Goal: Task Accomplishment & Management: Manage account settings

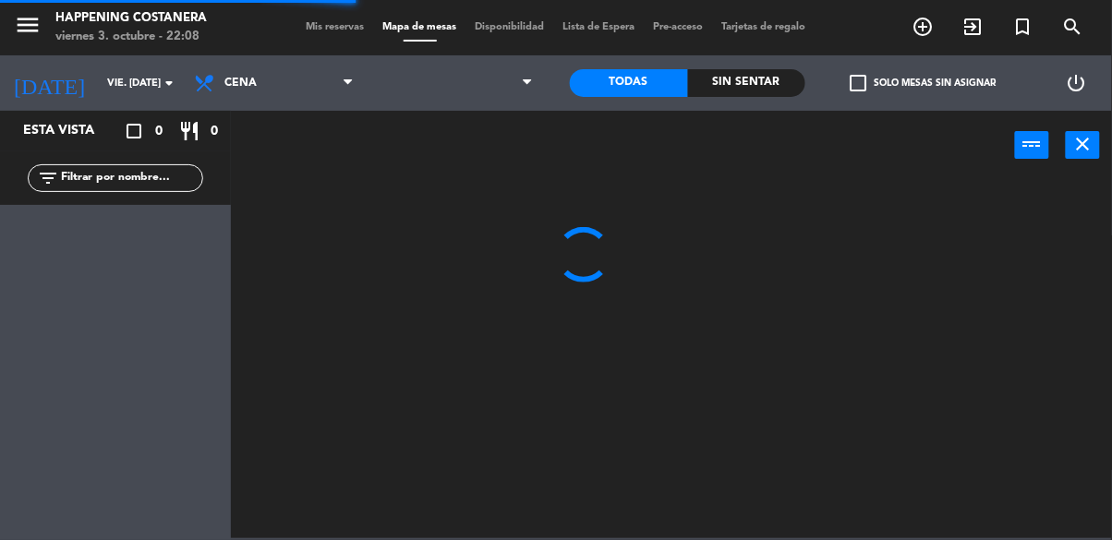
click at [68, 183] on input "text" at bounding box center [130, 178] width 143 height 20
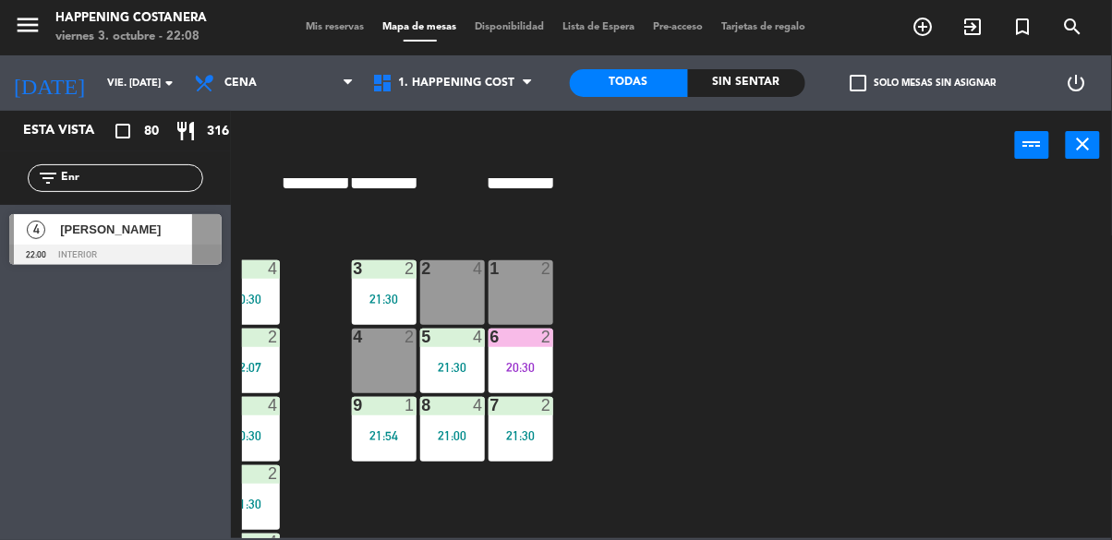
scroll to position [704, 304]
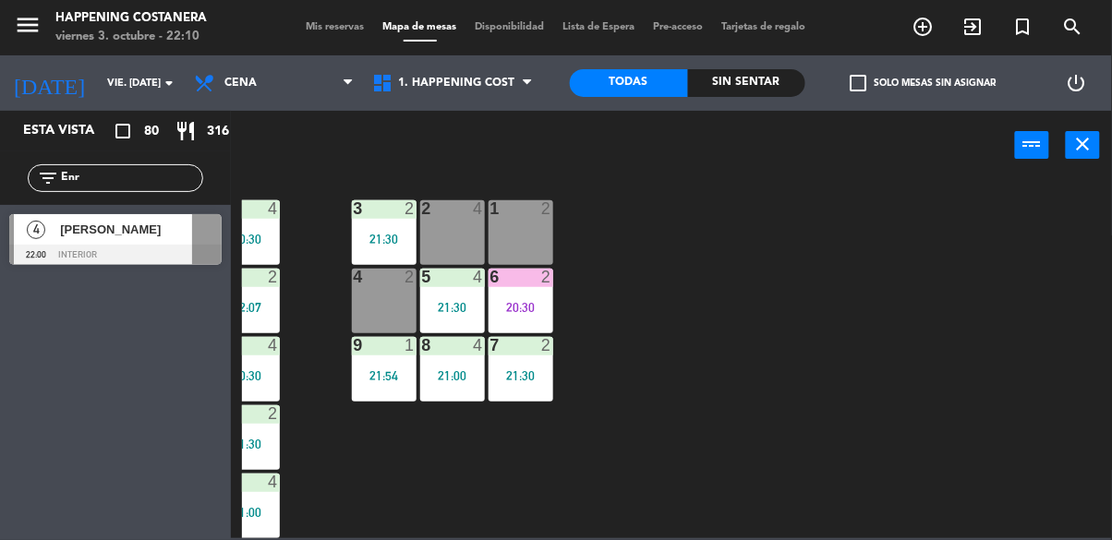
type input "Enr"
click at [133, 260] on div at bounding box center [115, 255] width 212 height 20
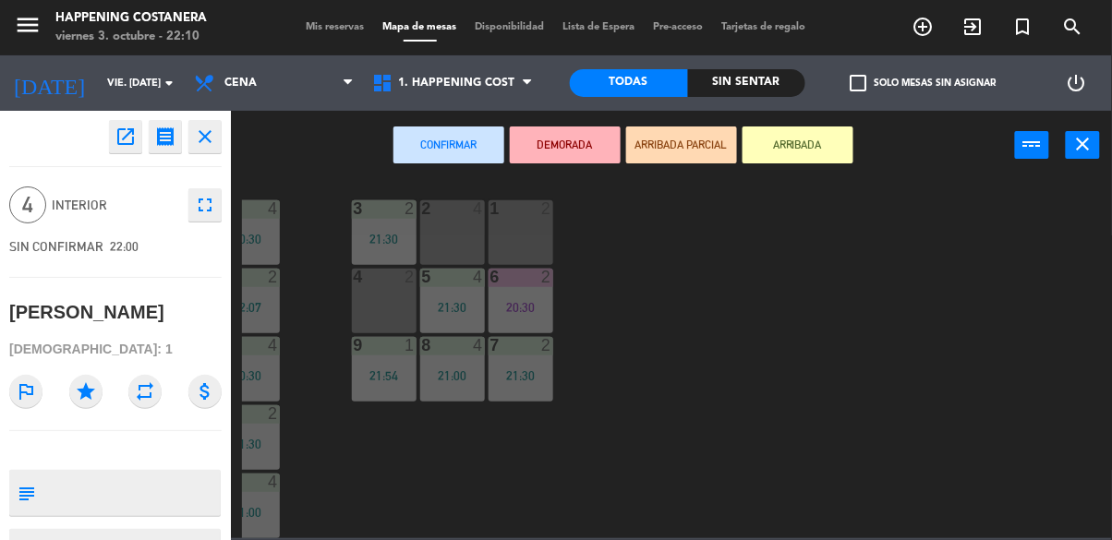
click at [442, 213] on div "2 4" at bounding box center [452, 232] width 65 height 65
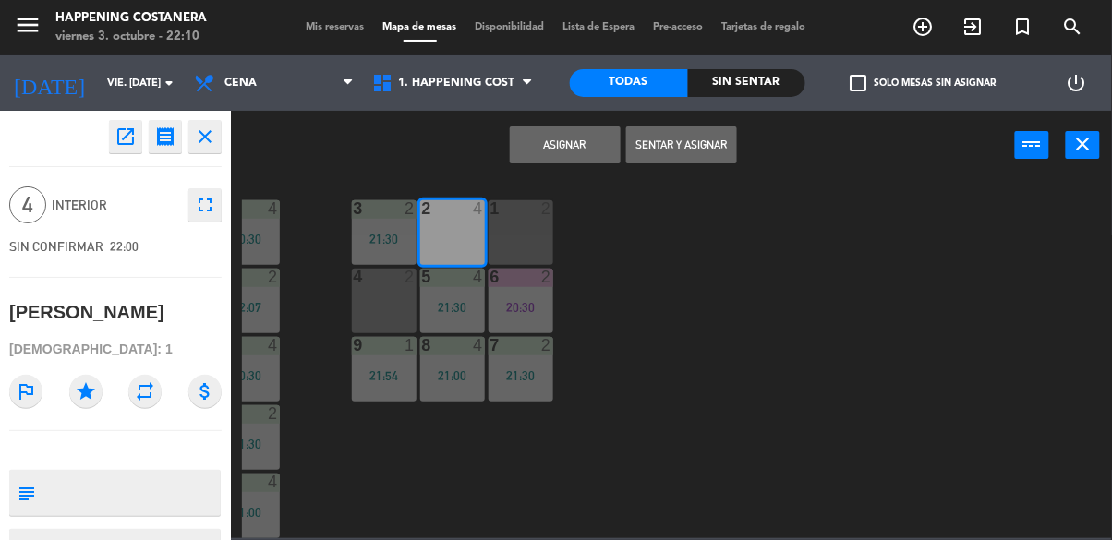
click at [689, 135] on button "Sentar y Asignar" at bounding box center [681, 144] width 111 height 37
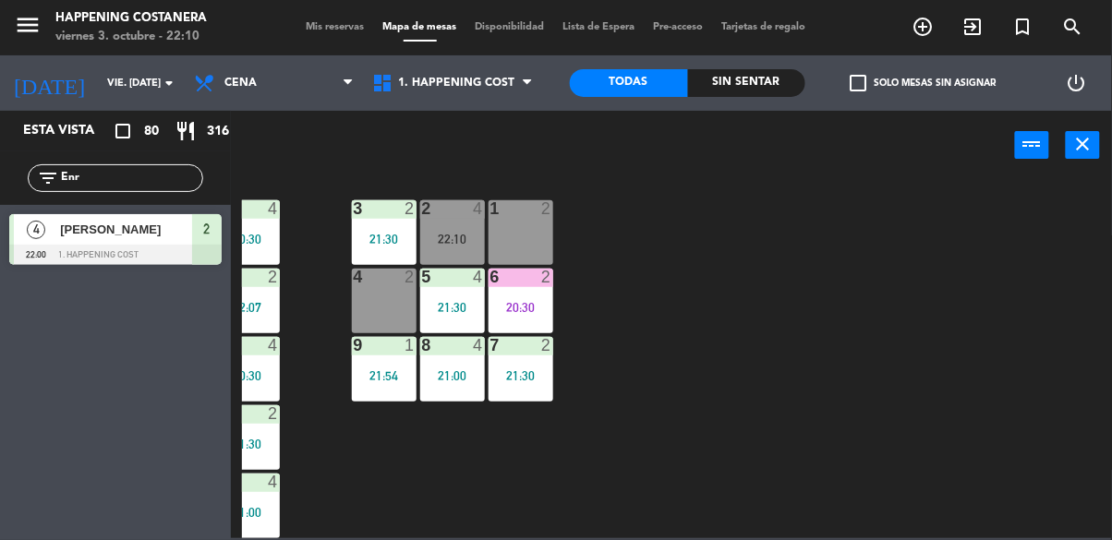
click at [156, 183] on input "Enr" at bounding box center [130, 178] width 143 height 20
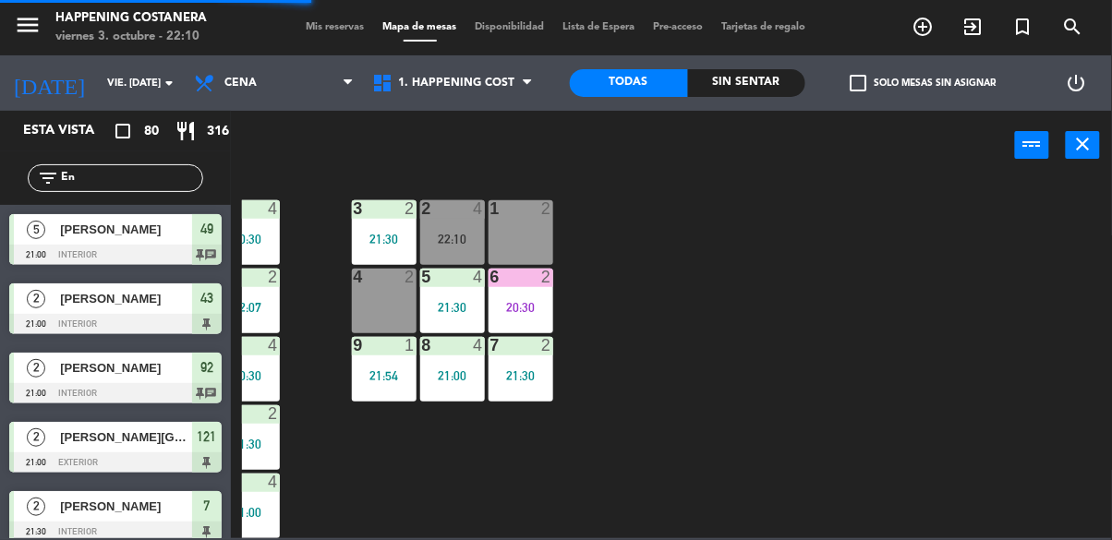
type input "E"
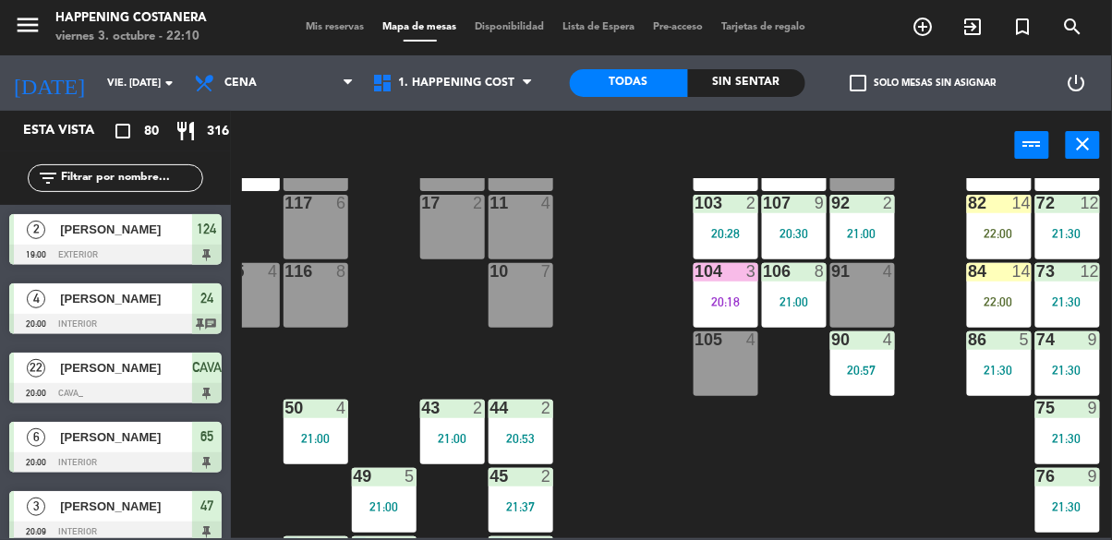
scroll to position [0, 304]
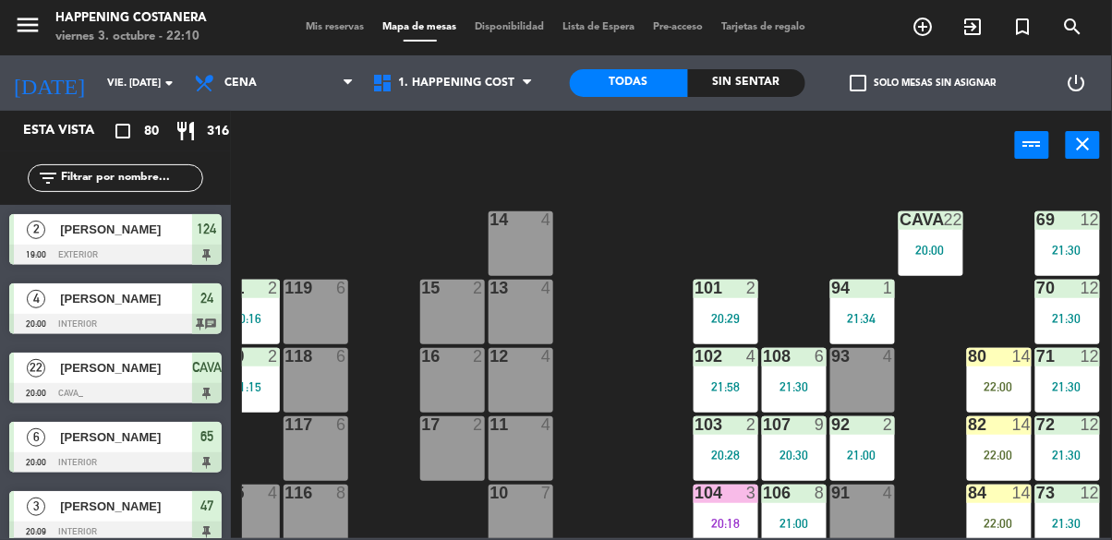
click at [941, 266] on div "CAVA 22 20:00" at bounding box center [930, 243] width 65 height 65
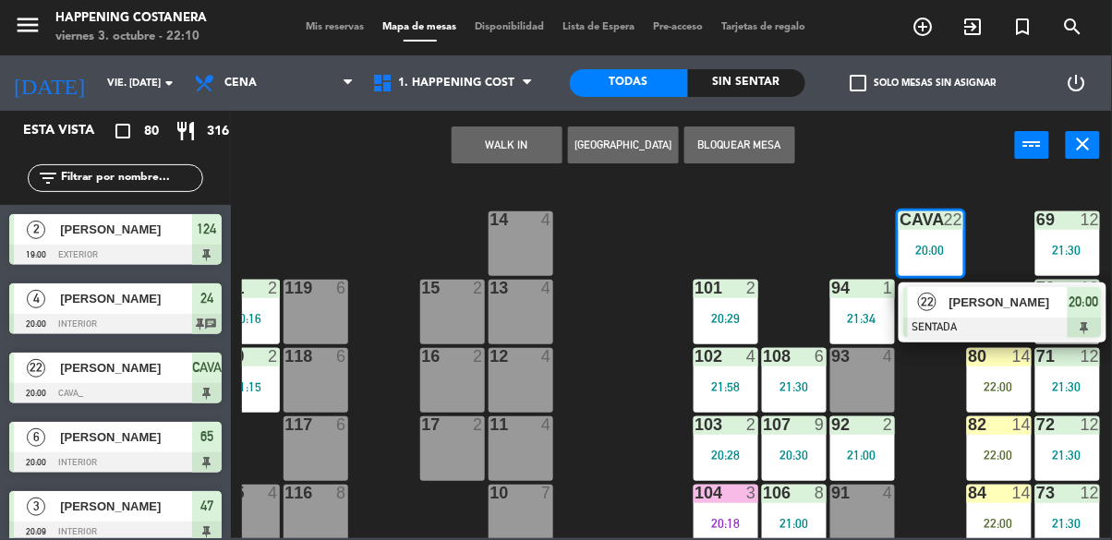
click at [1041, 323] on div at bounding box center [1002, 328] width 199 height 20
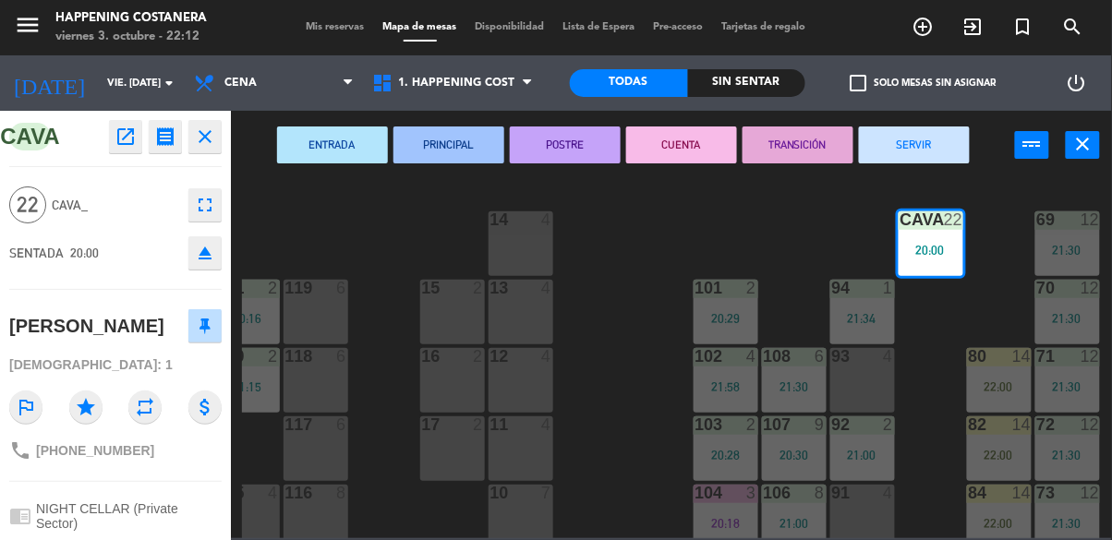
click at [623, 270] on div "69 12 21:30 122 4 22:00 121 2 21:00 120 2 20:30 14 4 CAVA 22 20:00 101 2 20:29 …" at bounding box center [677, 358] width 870 height 360
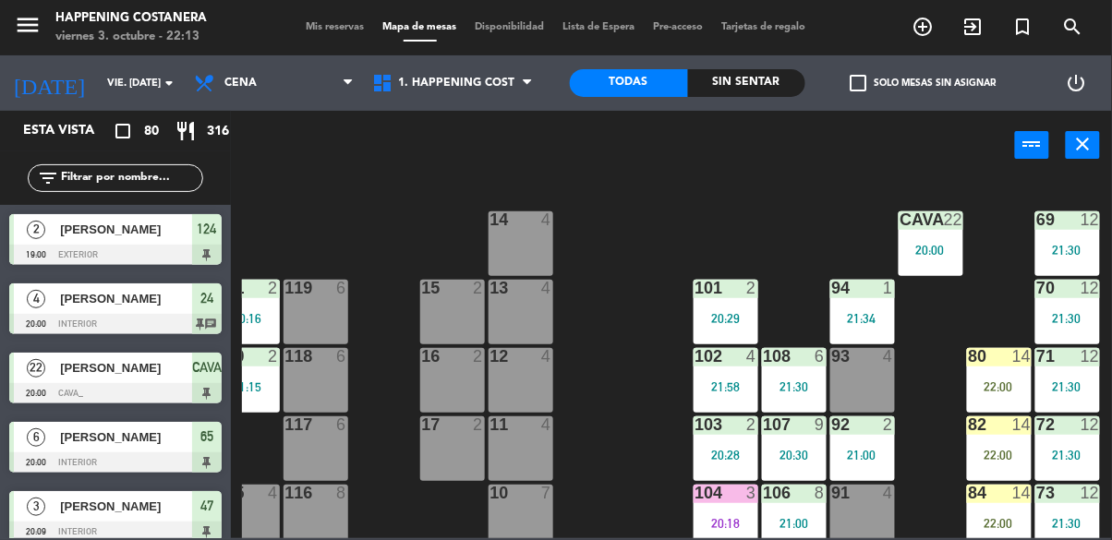
click at [98, 174] on input "text" at bounding box center [130, 178] width 143 height 20
type input "Enr"
click at [891, 161] on div "power_input close" at bounding box center [623, 146] width 784 height 70
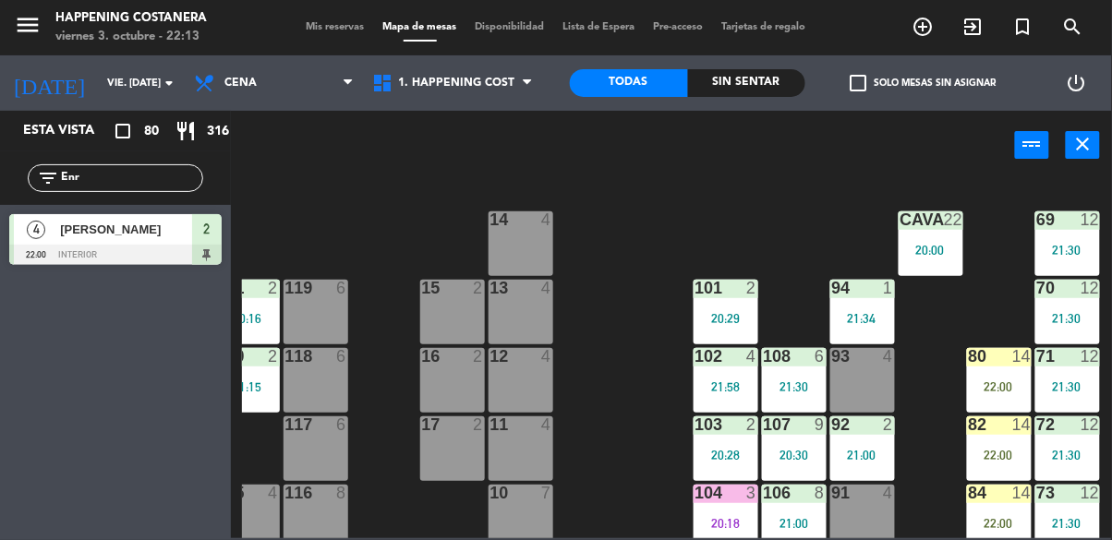
click at [57, 244] on div "4" at bounding box center [36, 229] width 44 height 30
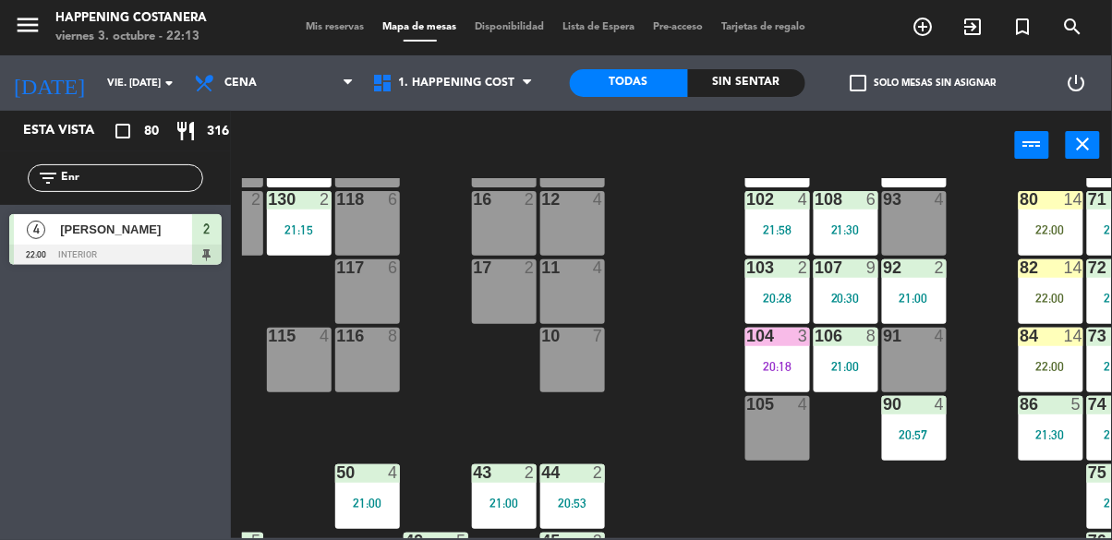
scroll to position [0, 0]
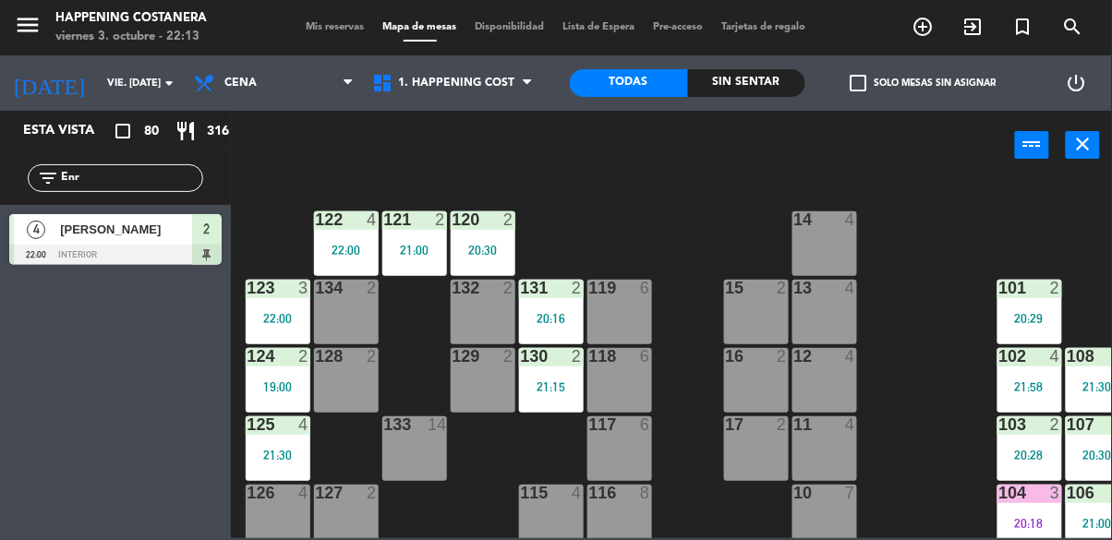
click at [323, 241] on div "122 4 22:00" at bounding box center [346, 243] width 65 height 65
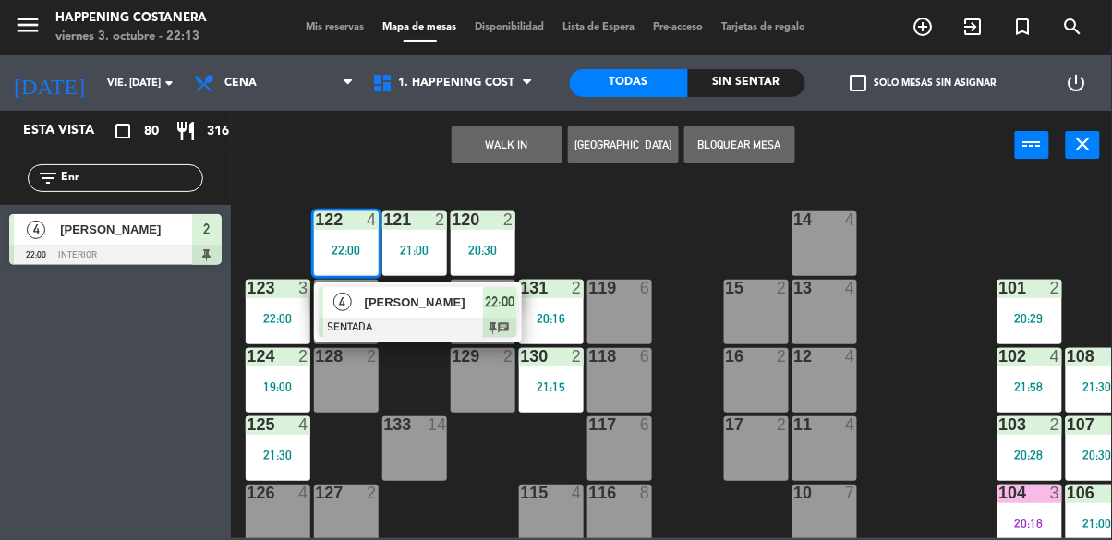
click at [829, 300] on div "13 4" at bounding box center [824, 312] width 65 height 65
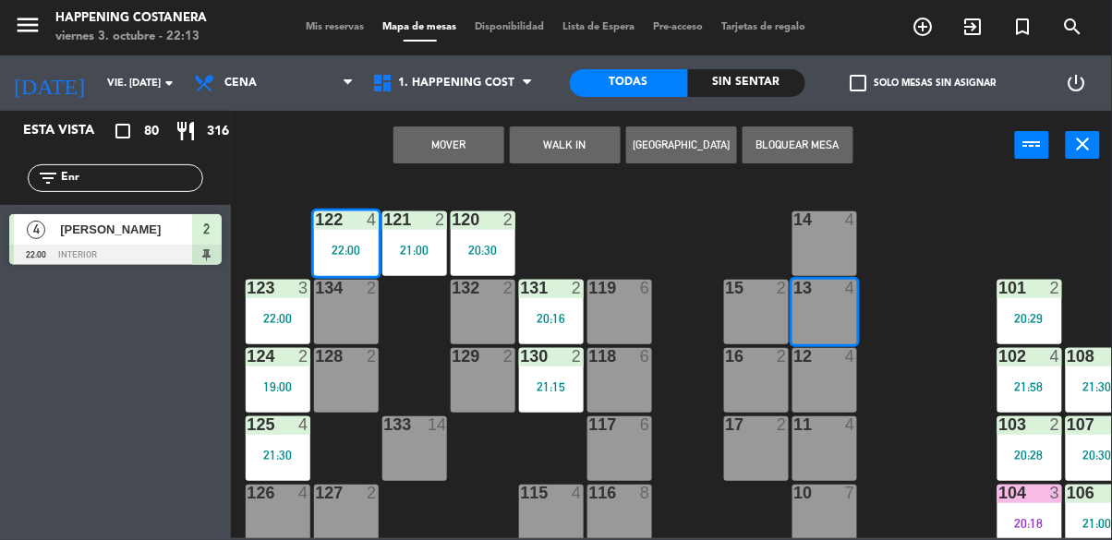
click at [799, 361] on div "2" at bounding box center [786, 356] width 30 height 17
click at [929, 458] on div "69 12 21:30 122 4 22:00 121 2 21:00 120 2 20:30 14 4 CAVA 22 20:00 101 2 20:29 …" at bounding box center [677, 358] width 870 height 360
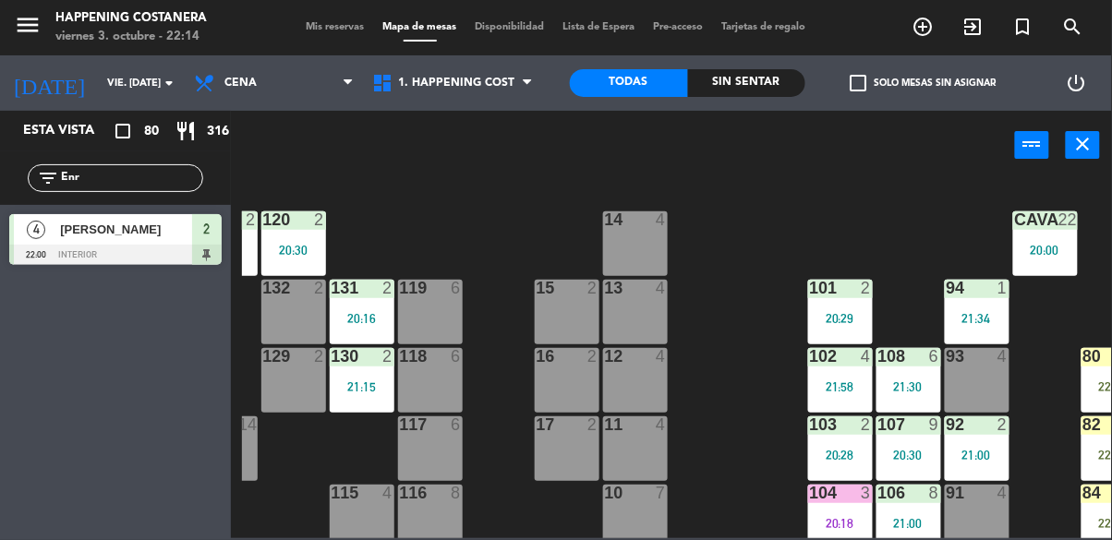
scroll to position [0, 304]
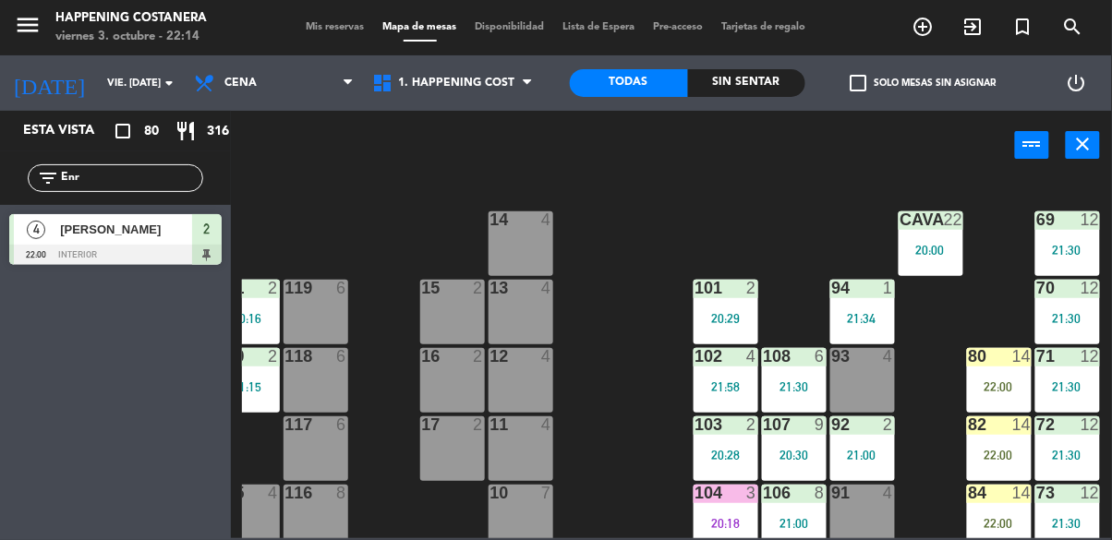
click at [1011, 399] on div "80 14 22:00" at bounding box center [999, 380] width 65 height 65
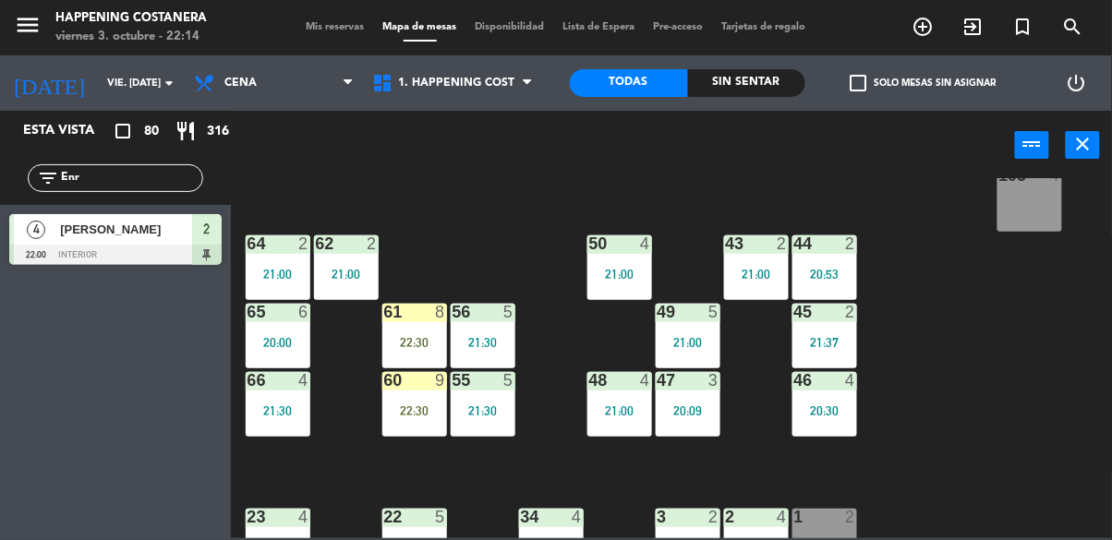
scroll to position [388, 0]
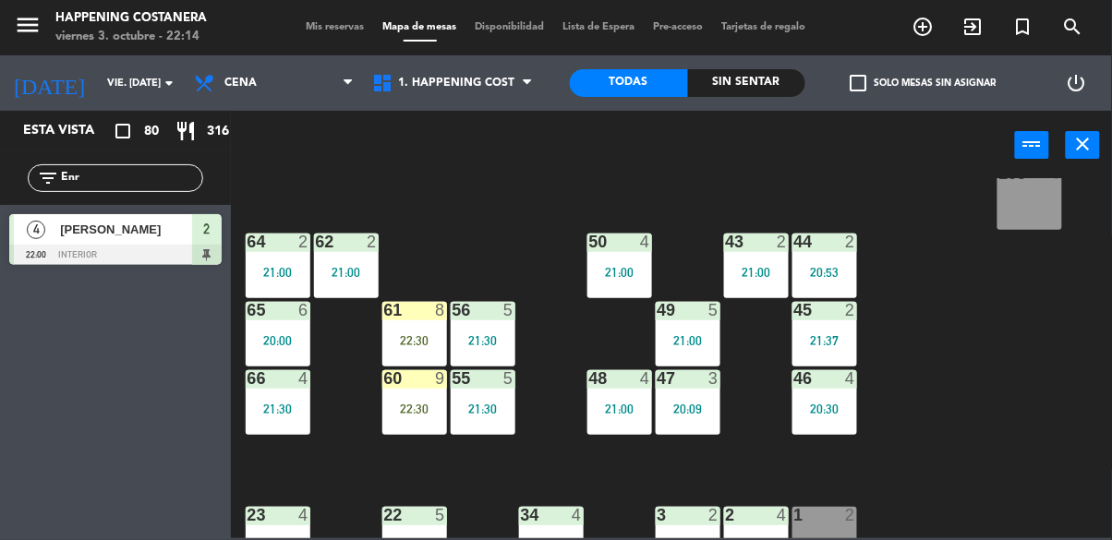
click at [148, 207] on div "4 [PERSON_NAME] 22:00 INTERIOR 2" at bounding box center [115, 239] width 231 height 69
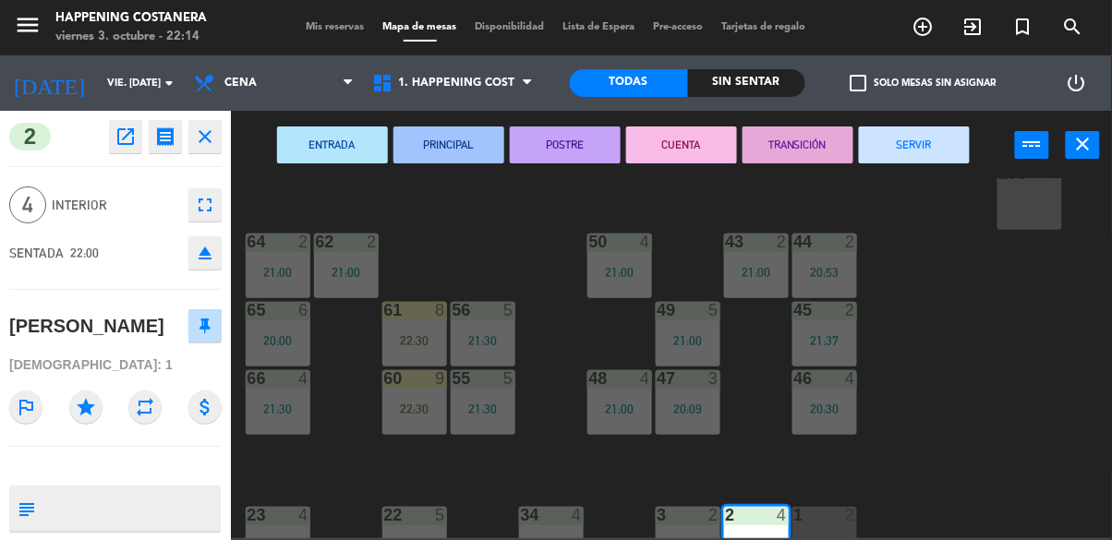
click at [968, 351] on div "69 12 21:30 122 4 22:00 121 2 21:00 120 2 20:30 14 4 CAVA 22 20:00 101 2 20:29 …" at bounding box center [677, 358] width 870 height 360
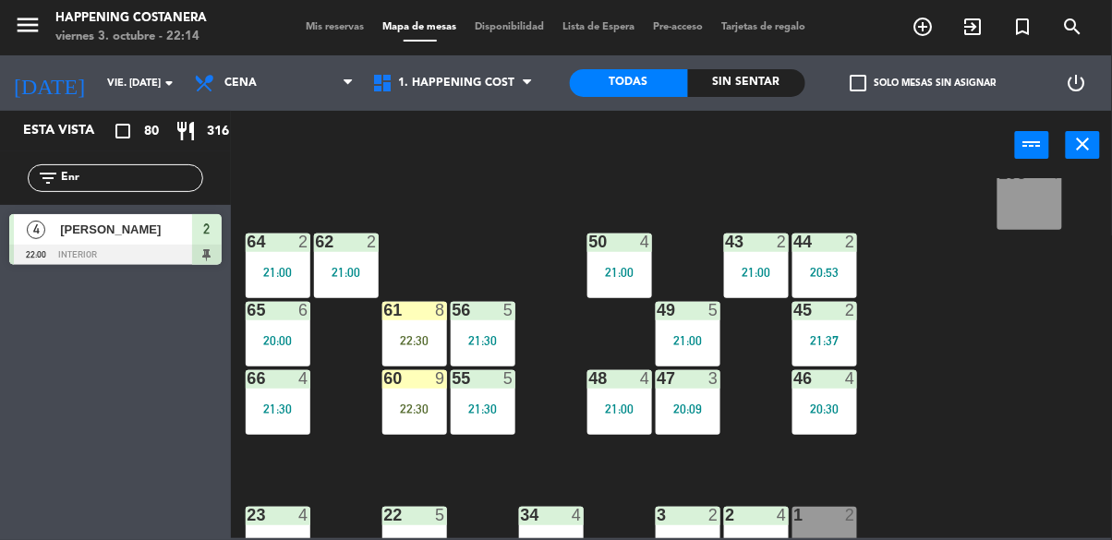
click at [97, 180] on input "Enr" at bounding box center [130, 178] width 143 height 20
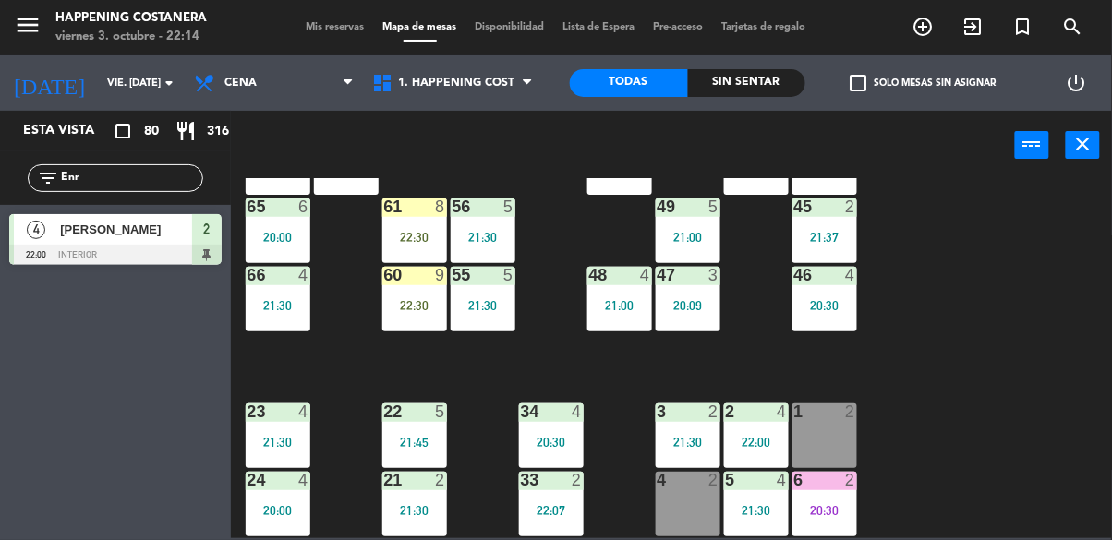
scroll to position [512, 0]
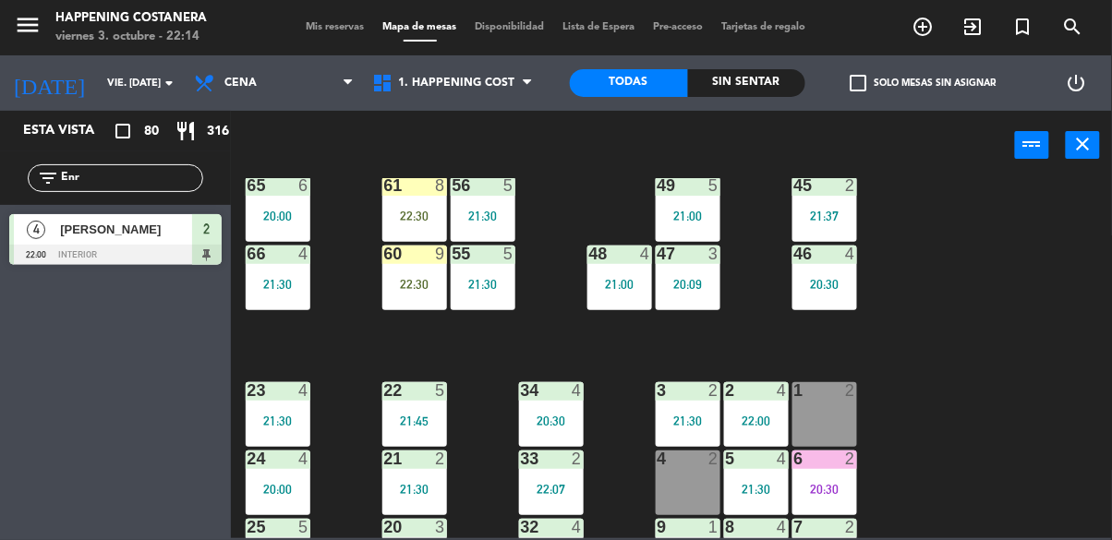
click at [277, 405] on div "23 4 21:30" at bounding box center [278, 414] width 65 height 65
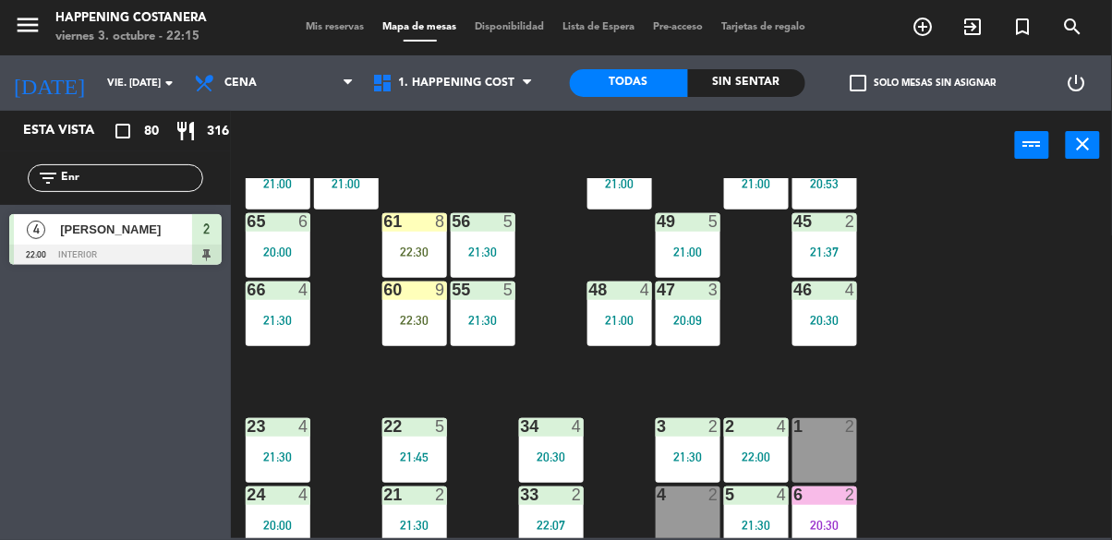
scroll to position [441, 0]
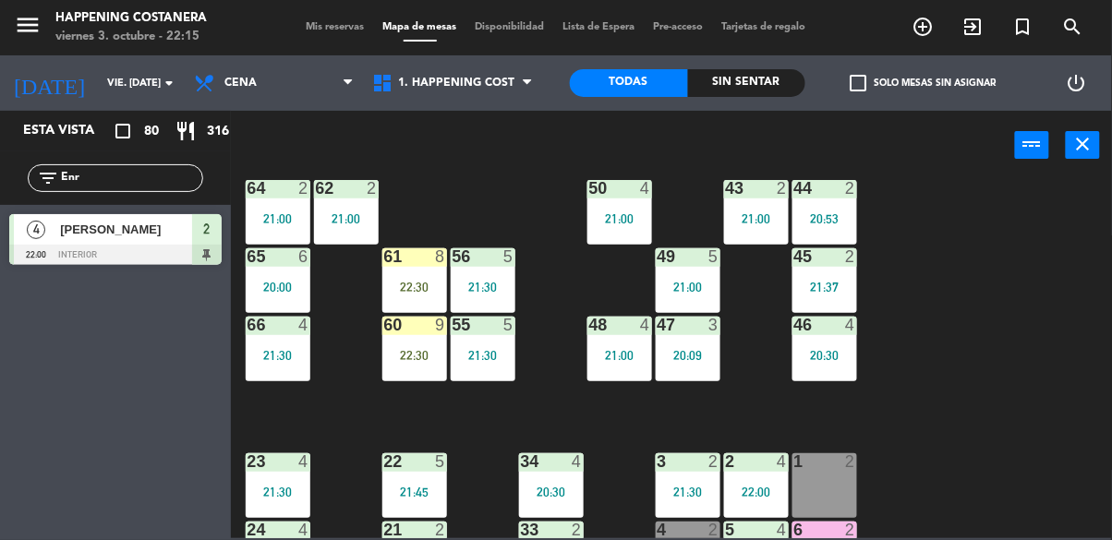
click at [1031, 417] on div "69 12 21:30 122 4 22:00 121 2 21:00 120 2 20:30 14 4 CAVA 22 20:00 101 2 20:29 …" at bounding box center [677, 358] width 870 height 360
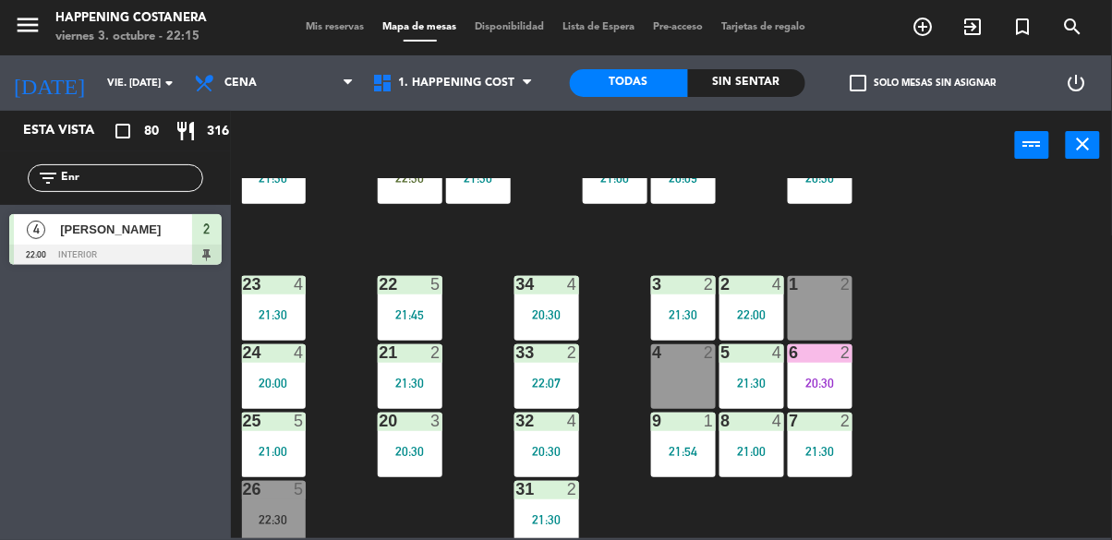
scroll to position [664, 5]
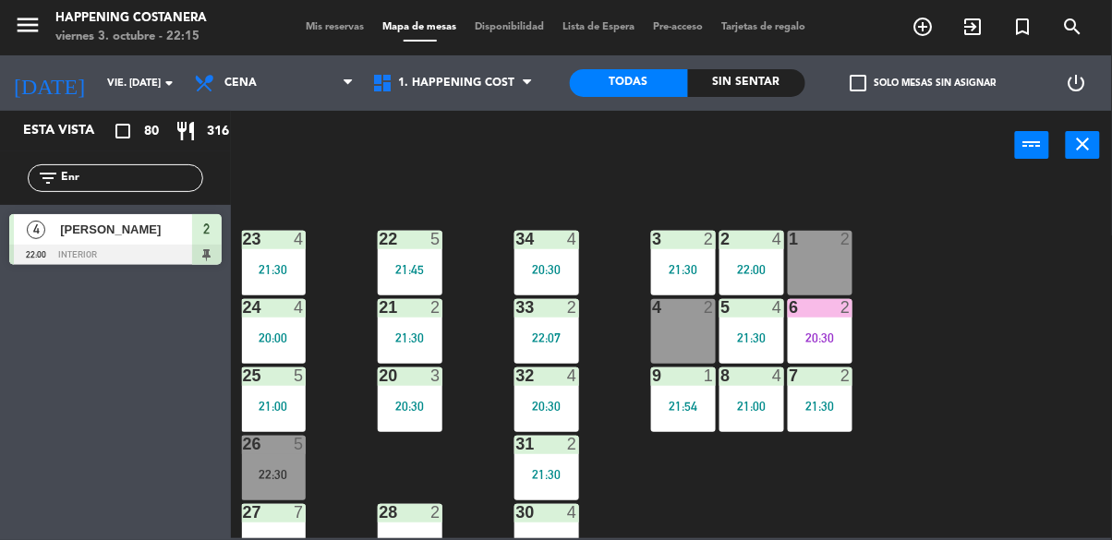
click at [1067, 393] on div "69 12 21:30 122 4 22:00 121 2 21:00 120 2 20:30 14 4 CAVA 22 20:00 101 2 20:29 …" at bounding box center [677, 358] width 870 height 360
click at [153, 184] on input "Enr" at bounding box center [130, 178] width 143 height 20
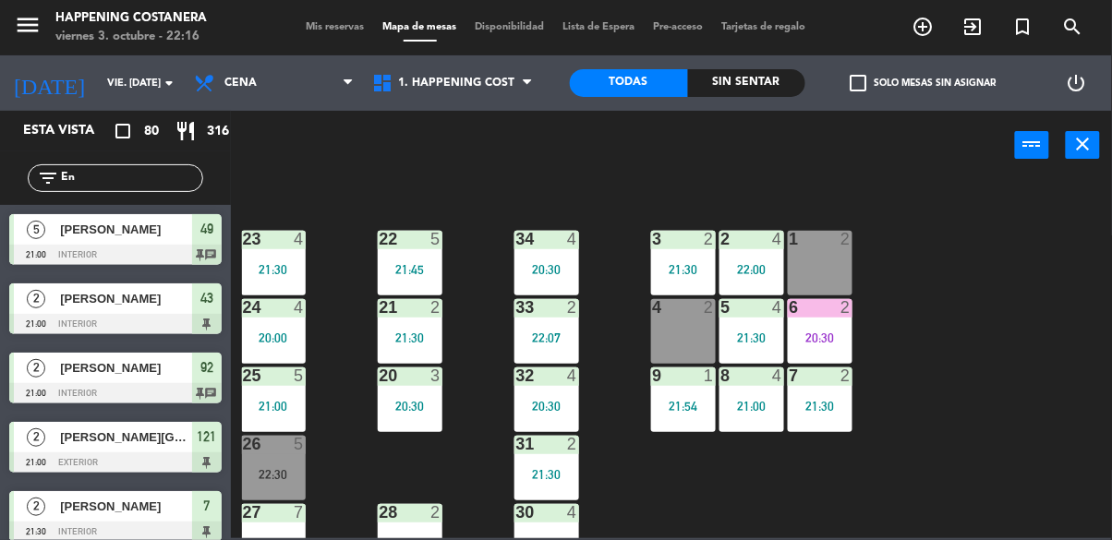
type input "E"
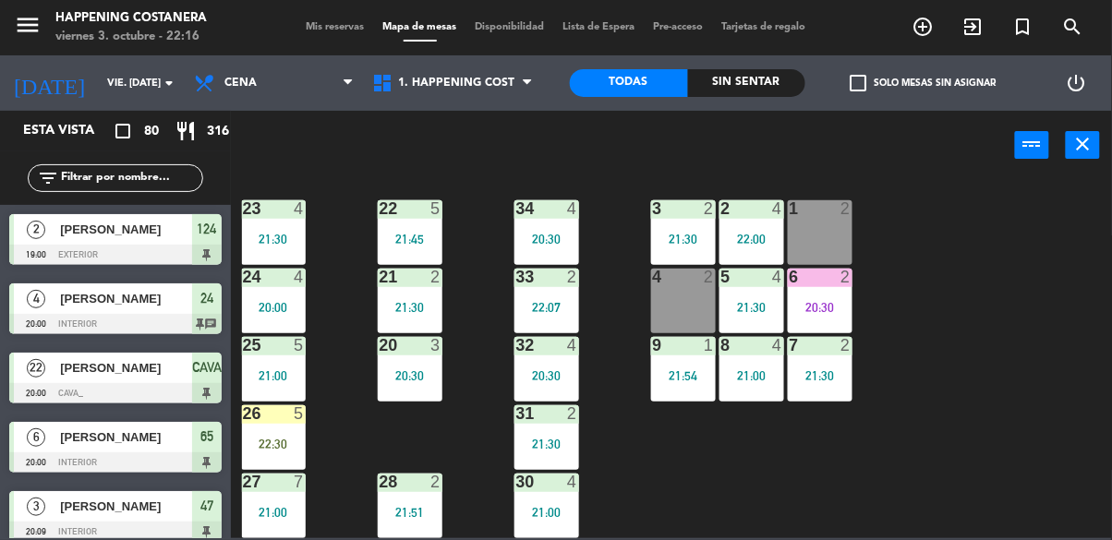
scroll to position [704, 0]
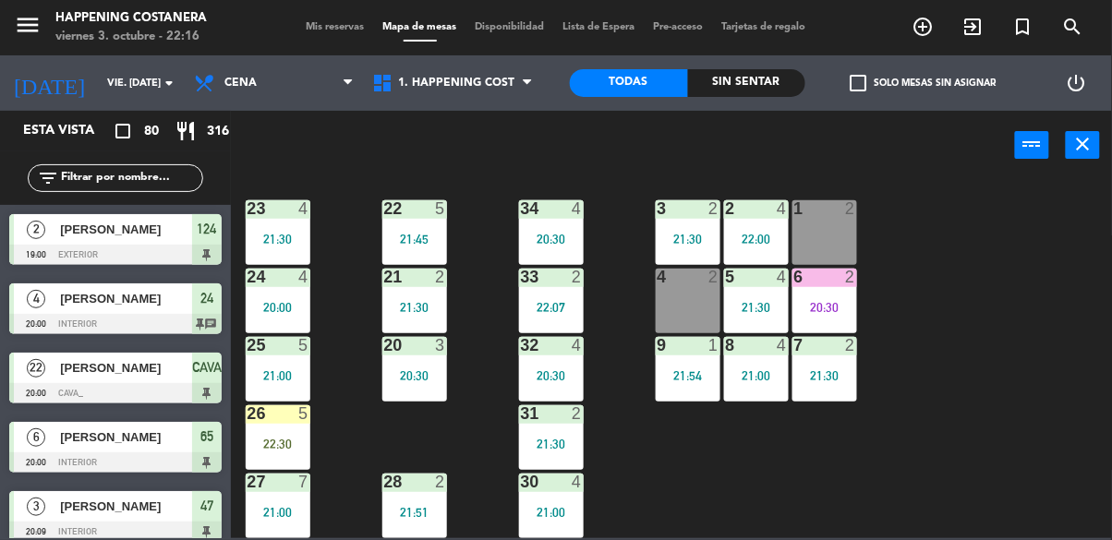
click at [285, 419] on div "26 5 22:30" at bounding box center [278, 437] width 65 height 65
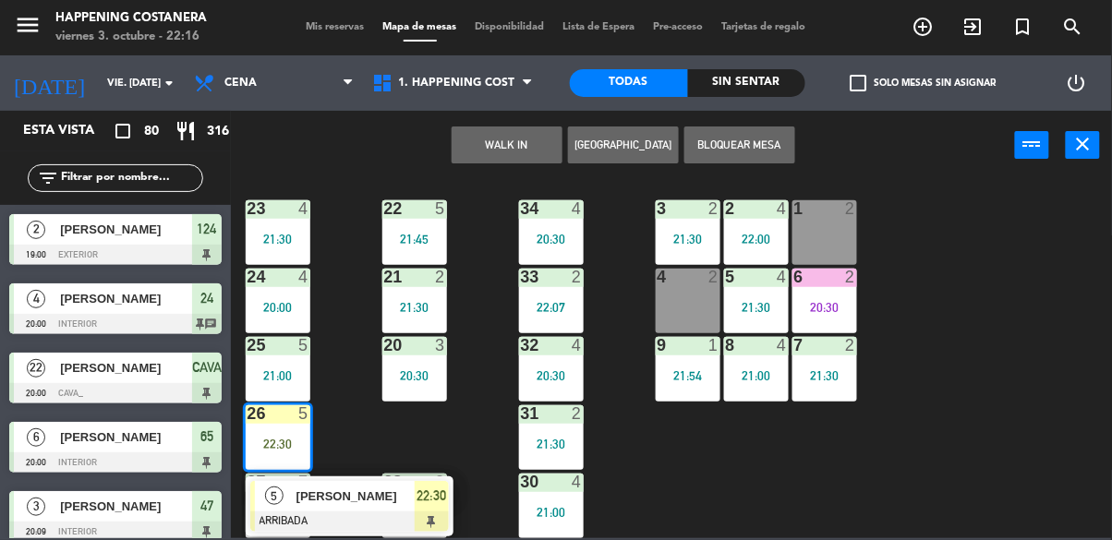
click at [991, 384] on div "69 12 21:30 122 4 22:00 121 2 21:00 120 2 20:30 14 4 CAVA 22 20:00 101 2 20:29 …" at bounding box center [677, 358] width 870 height 360
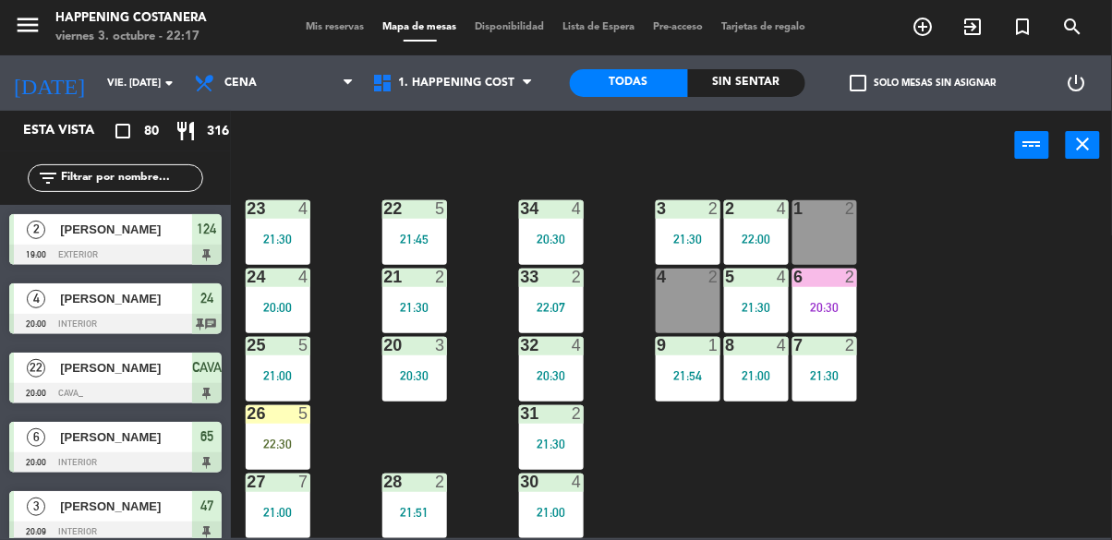
click at [852, 301] on div "20:30" at bounding box center [824, 307] width 65 height 13
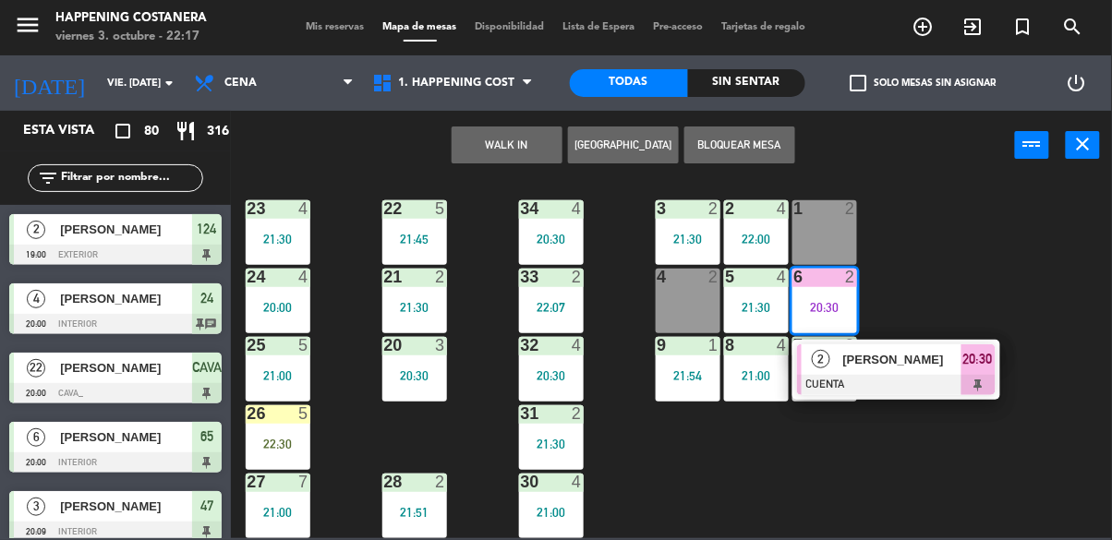
click at [958, 375] on div at bounding box center [896, 385] width 199 height 20
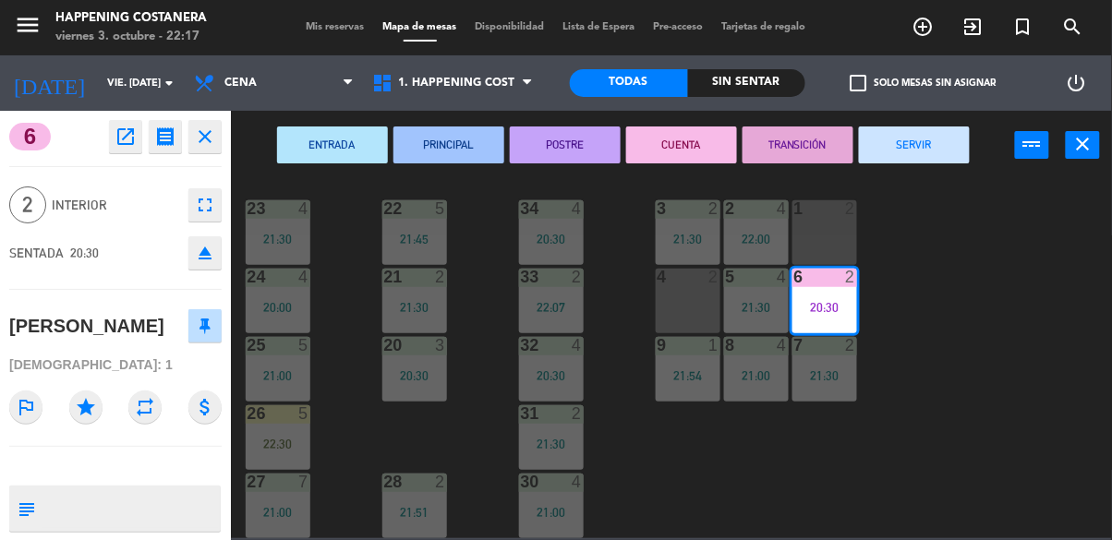
click at [943, 157] on button "SERVIR" at bounding box center [914, 144] width 111 height 37
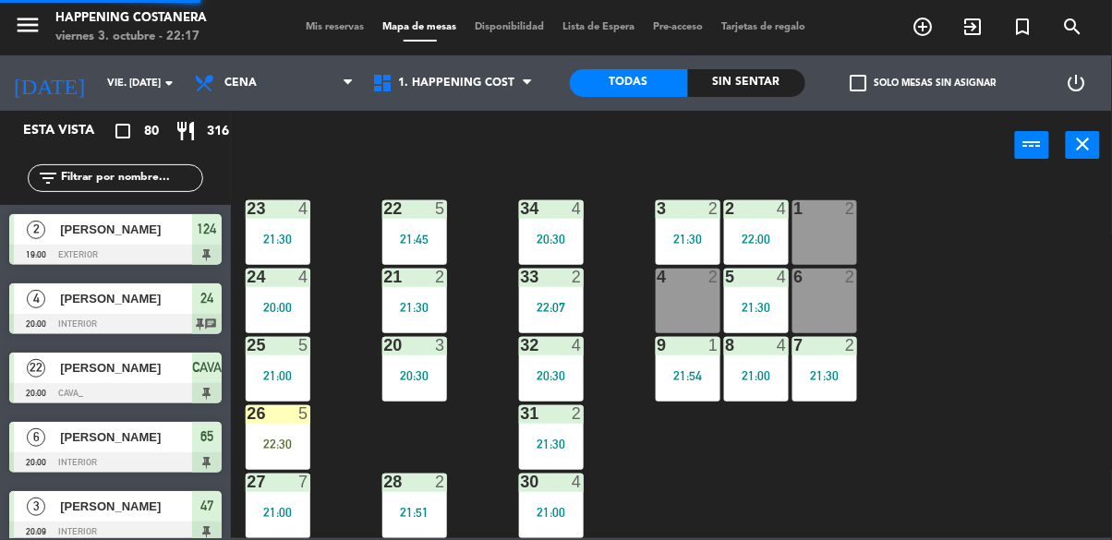
click at [831, 285] on div "6 2" at bounding box center [824, 301] width 65 height 65
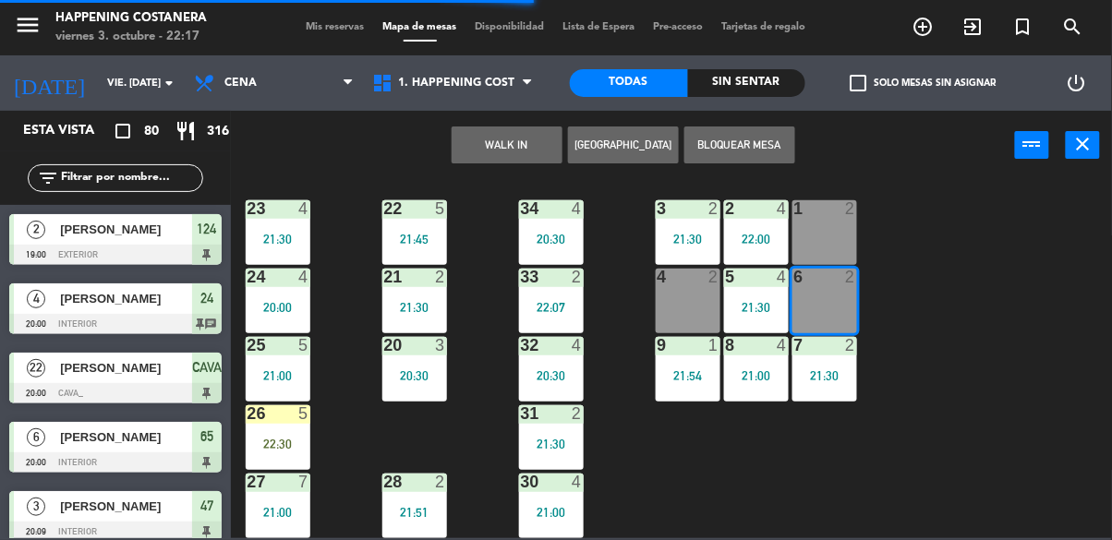
click at [505, 152] on button "WALK IN" at bounding box center [506, 144] width 111 height 37
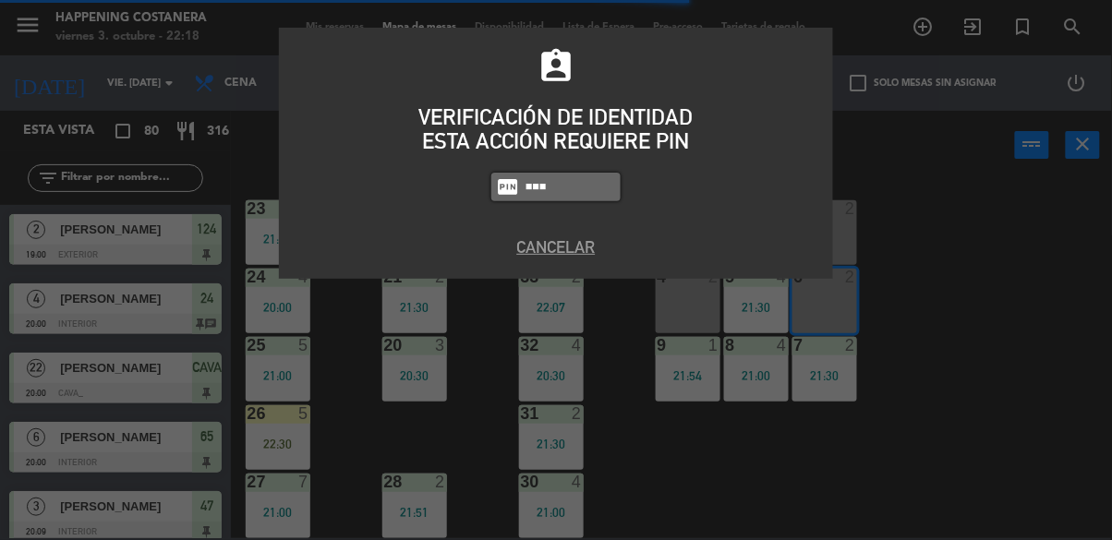
type input "5447"
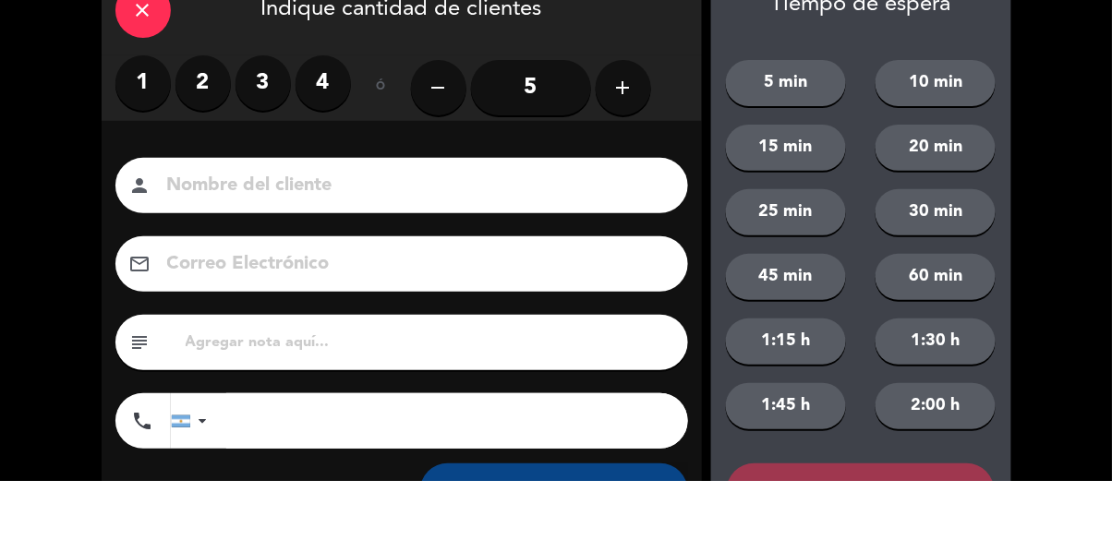
click at [208, 158] on label "2" at bounding box center [202, 141] width 55 height 55
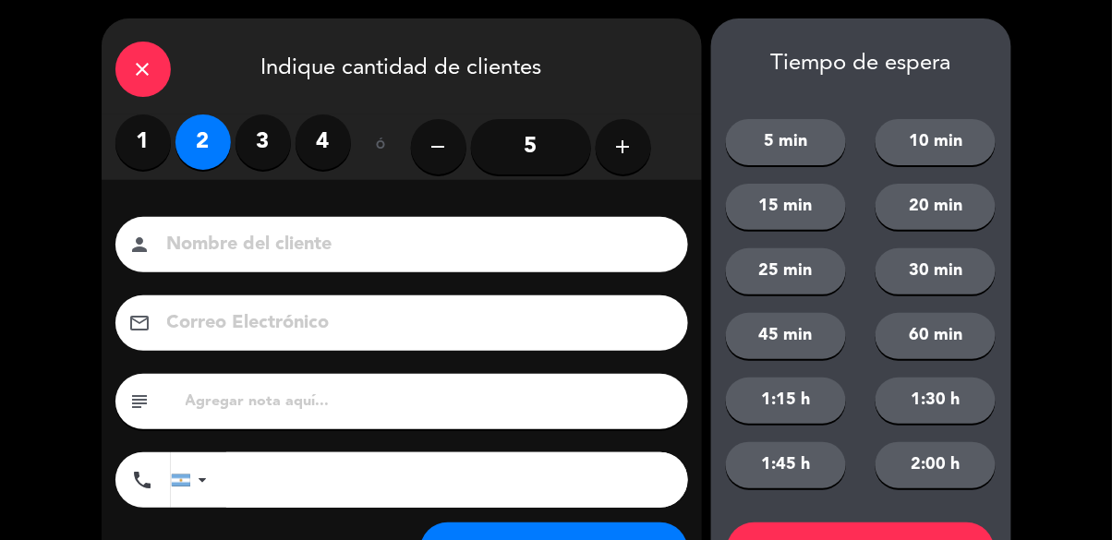
click at [359, 244] on input at bounding box center [414, 245] width 499 height 32
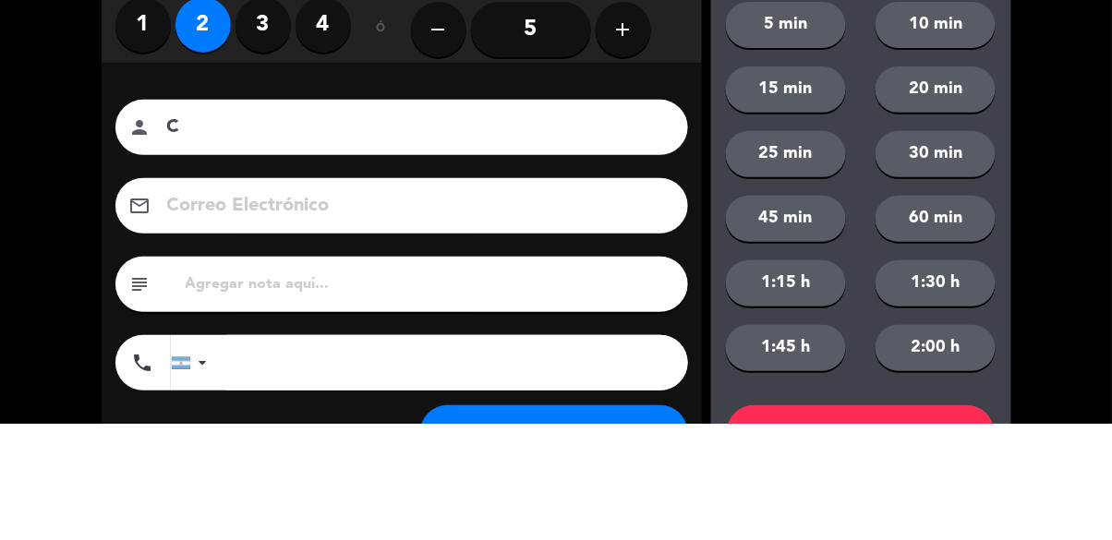
type input "C"
click at [66, 250] on div "close Indique cantidad de clientes 1 2 3 4 ó remove 5 add Nombre del cliente pe…" at bounding box center [556, 312] width 1112 height 624
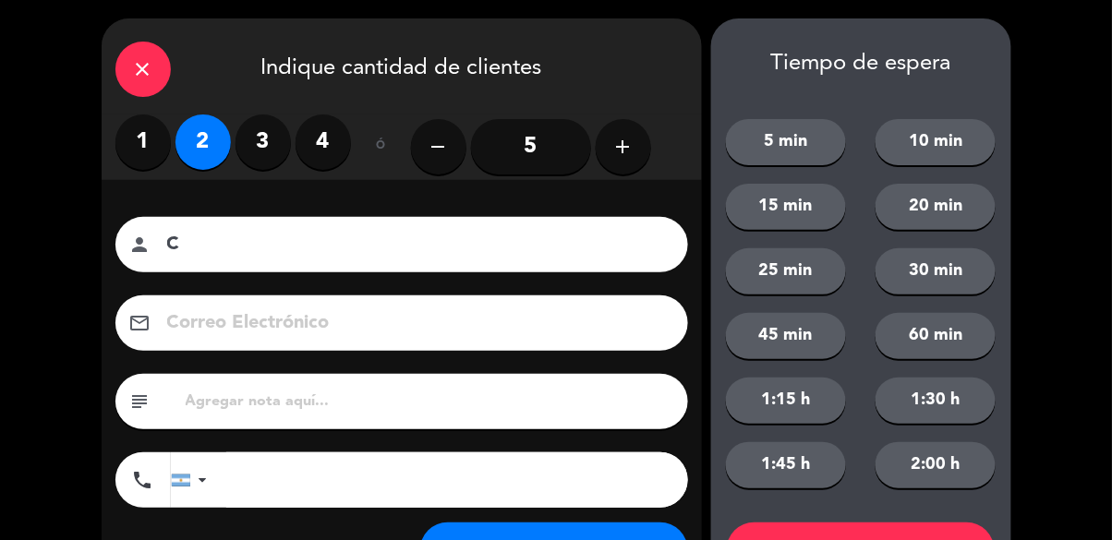
click at [146, 61] on icon "close" at bounding box center [143, 69] width 22 height 22
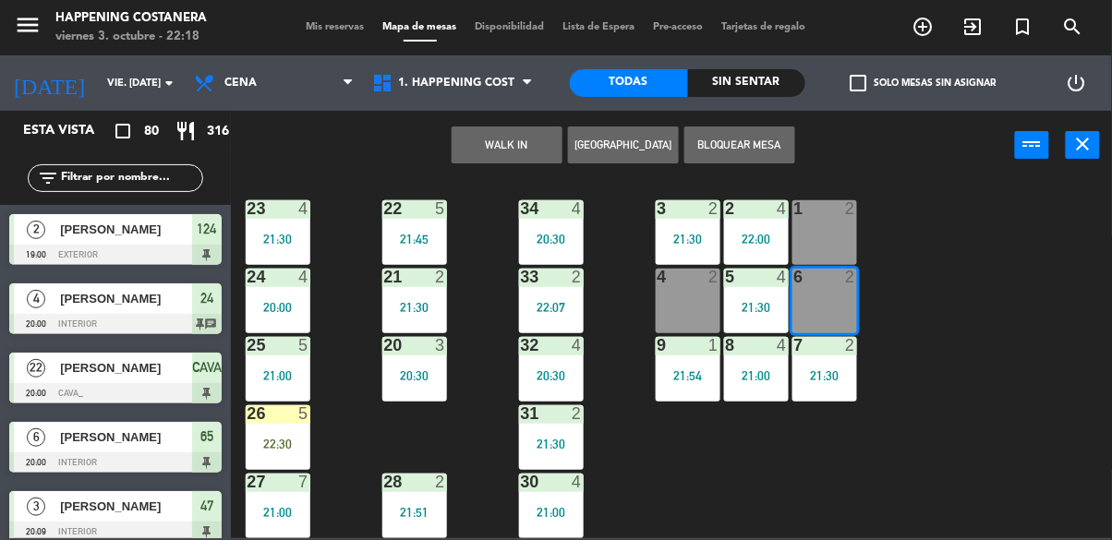
click at [153, 151] on div "filter_list" at bounding box center [115, 178] width 231 height 54
click at [119, 171] on input "text" at bounding box center [130, 178] width 143 height 20
type input "Te"
click at [890, 171] on div "WALK IN [GEOGRAPHIC_DATA] Bloquear Mesa power_input close" at bounding box center [623, 146] width 784 height 70
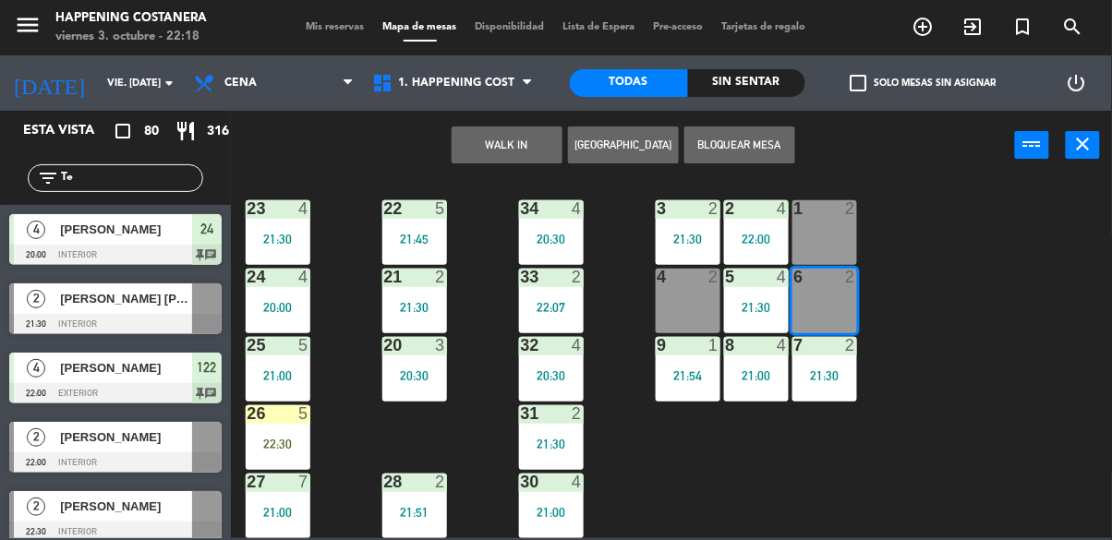
click at [155, 513] on span "[PERSON_NAME]" at bounding box center [126, 506] width 132 height 19
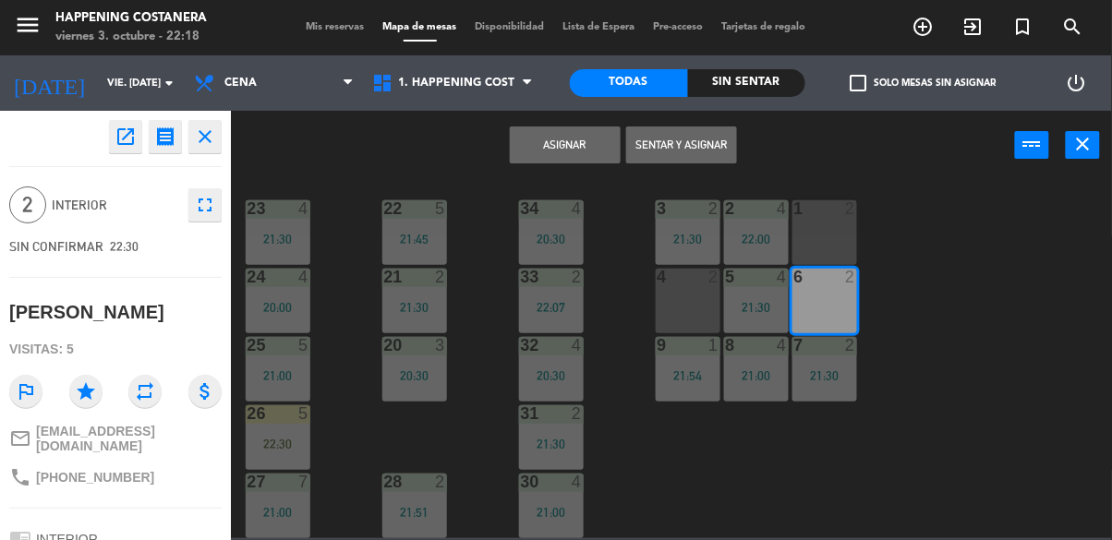
click at [562, 148] on button "Asignar" at bounding box center [565, 144] width 111 height 37
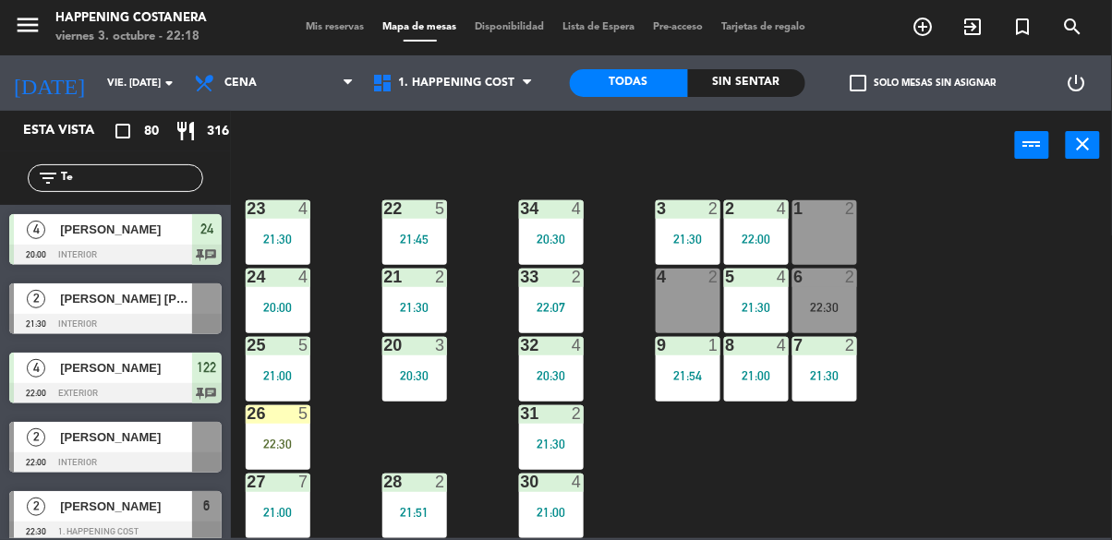
click at [832, 272] on div at bounding box center [824, 277] width 30 height 17
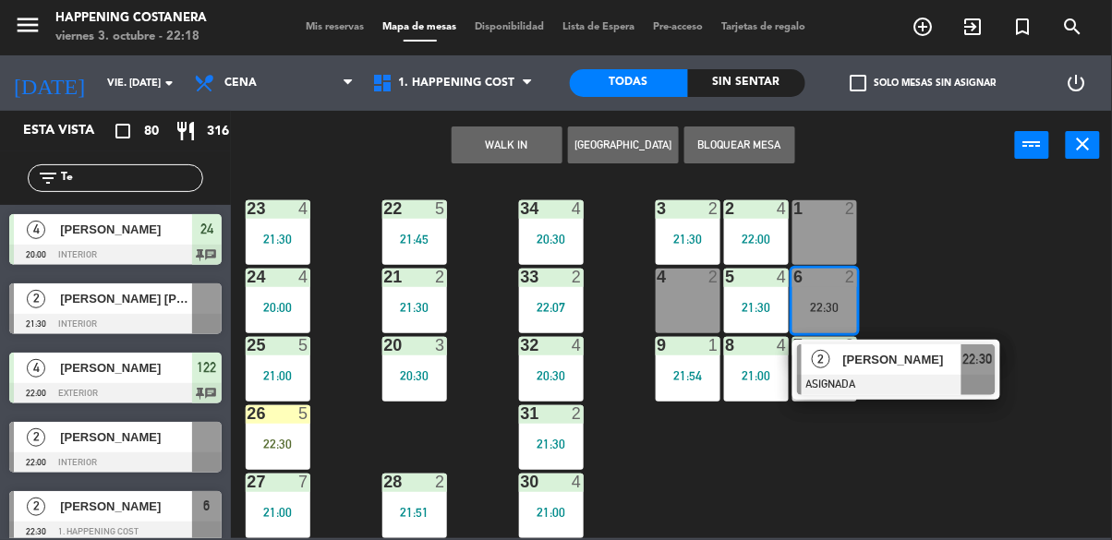
click at [898, 360] on div "[PERSON_NAME]" at bounding box center [901, 359] width 120 height 30
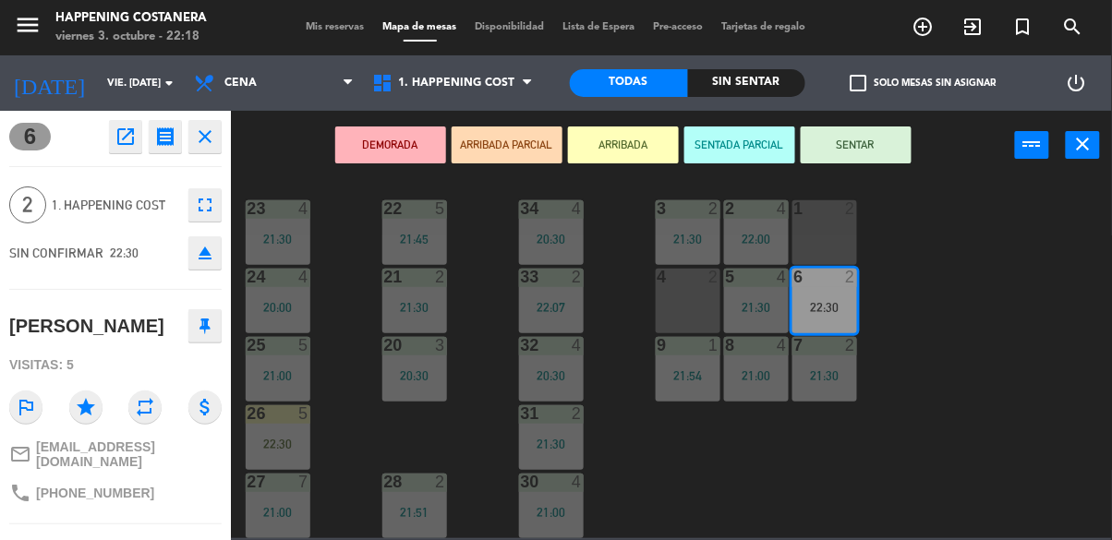
click at [877, 137] on button "SENTAR" at bounding box center [855, 144] width 111 height 37
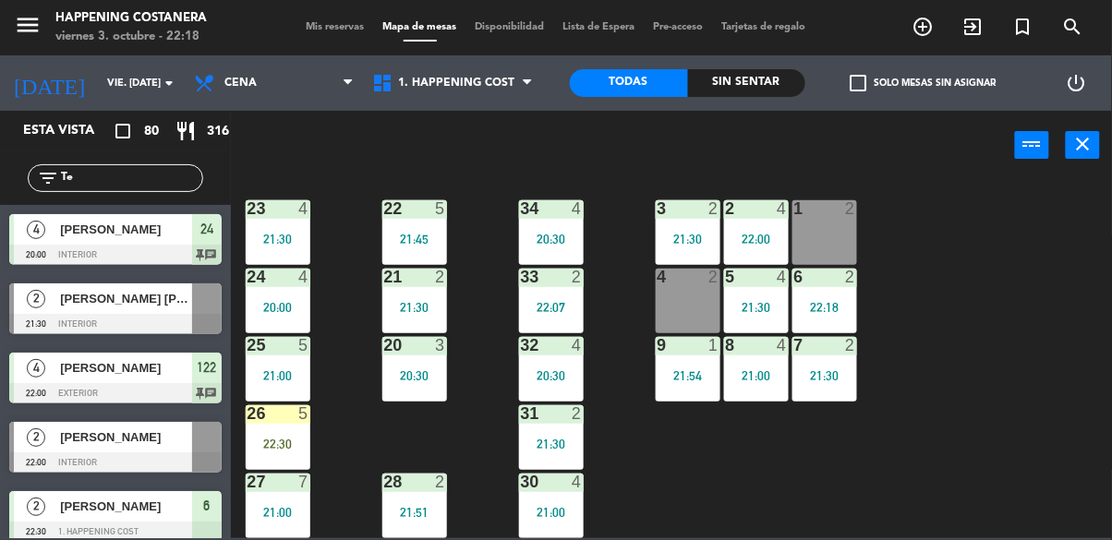
click at [975, 286] on div "69 12 21:30 122 4 22:00 121 2 21:00 120 2 20:30 14 4 CAVA 22 20:00 101 2 20:29 …" at bounding box center [677, 358] width 870 height 360
click at [1068, 357] on div "69 12 21:30 122 4 22:00 121 2 21:00 120 2 20:30 14 4 CAVA 22 20:00 101 2 20:29 …" at bounding box center [677, 358] width 870 height 360
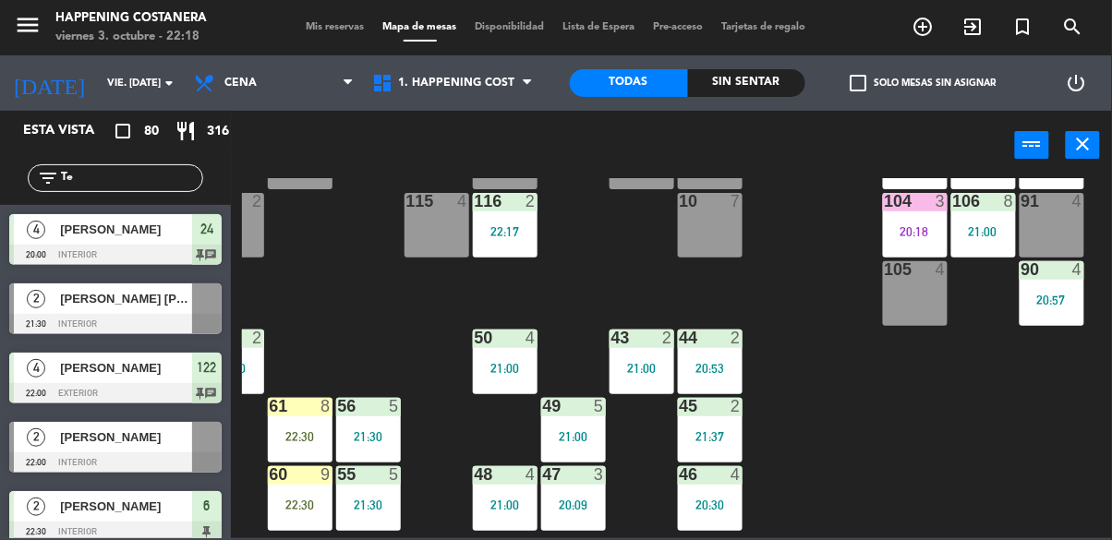
scroll to position [103, 304]
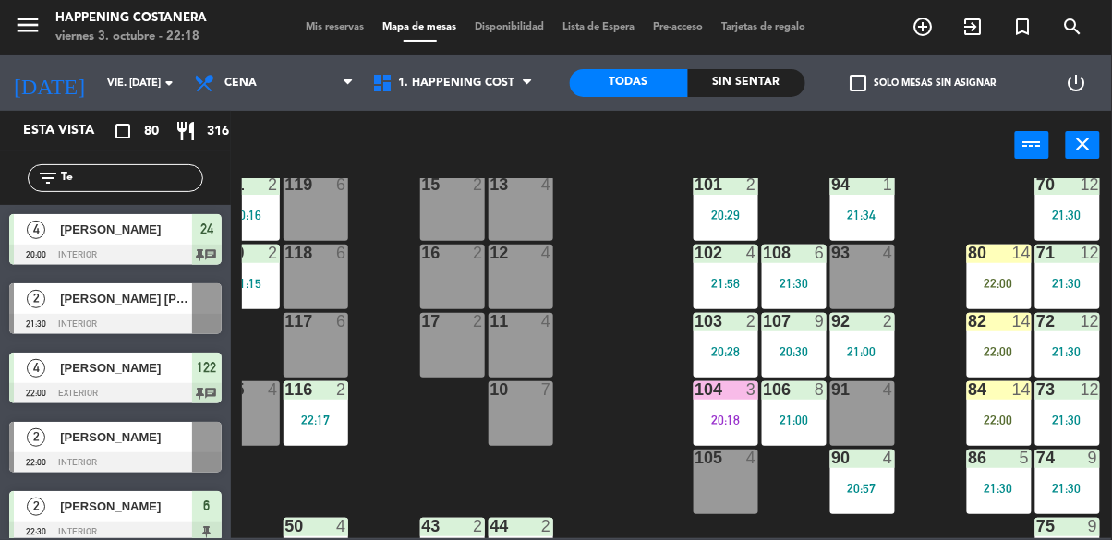
click at [1001, 446] on div "69 12 21:30 122 4 22:00 121 2 21:00 120 2 20:30 14 4 CAVA 22 20:00 101 2 20:29 …" at bounding box center [677, 358] width 870 height 360
click at [955, 285] on div "69 12 21:30 122 4 22:00 121 2 21:00 120 2 20:30 14 4 CAVA 22 20:00 101 2 20:29 …" at bounding box center [677, 358] width 870 height 360
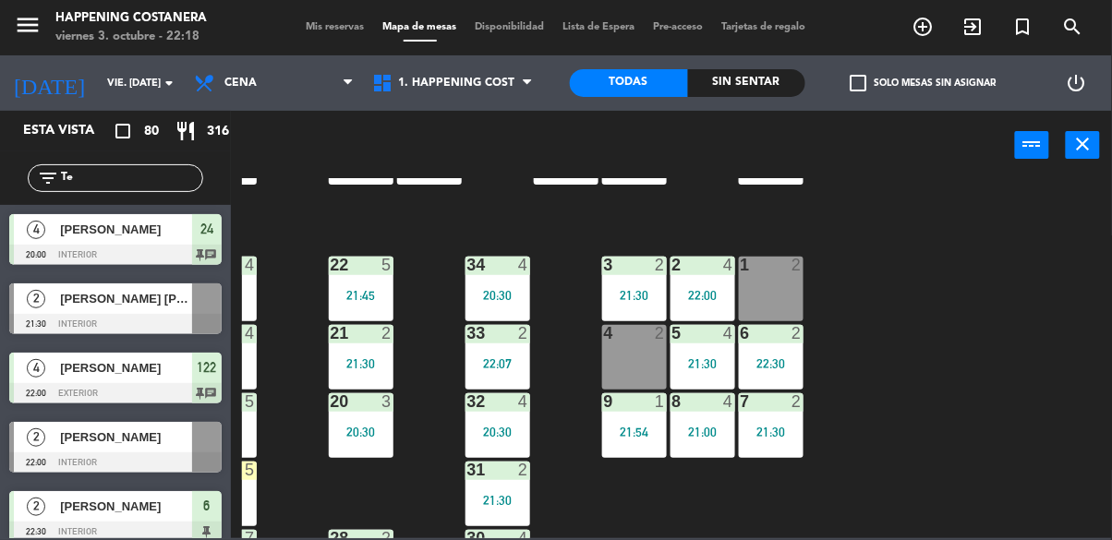
scroll to position [616, 54]
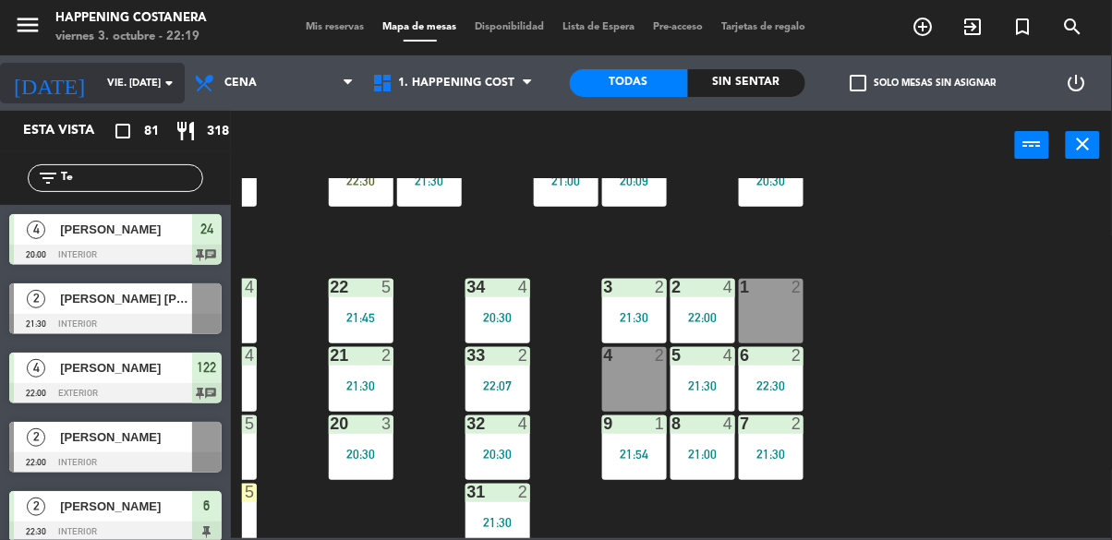
click at [122, 84] on input "vie. [DATE]" at bounding box center [167, 83] width 138 height 30
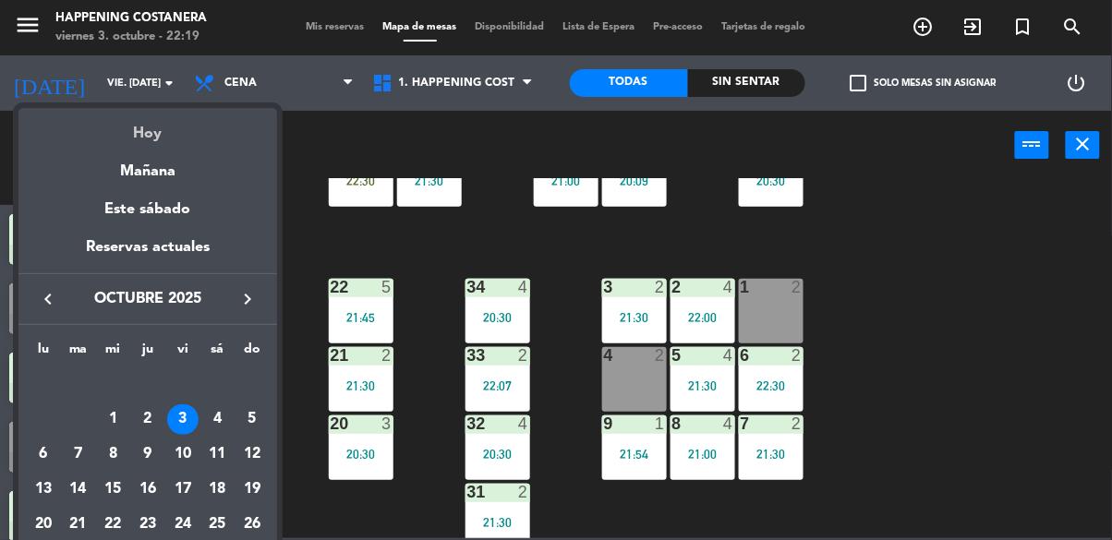
click at [165, 130] on div "Hoy" at bounding box center [147, 127] width 259 height 38
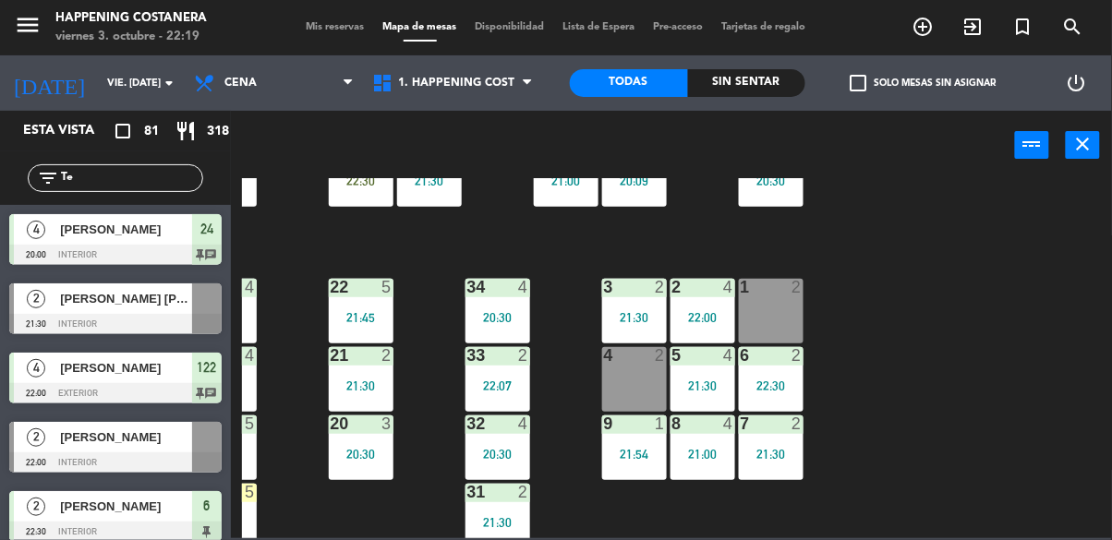
click at [177, 176] on input "Te" at bounding box center [130, 178] width 143 height 20
type input "T"
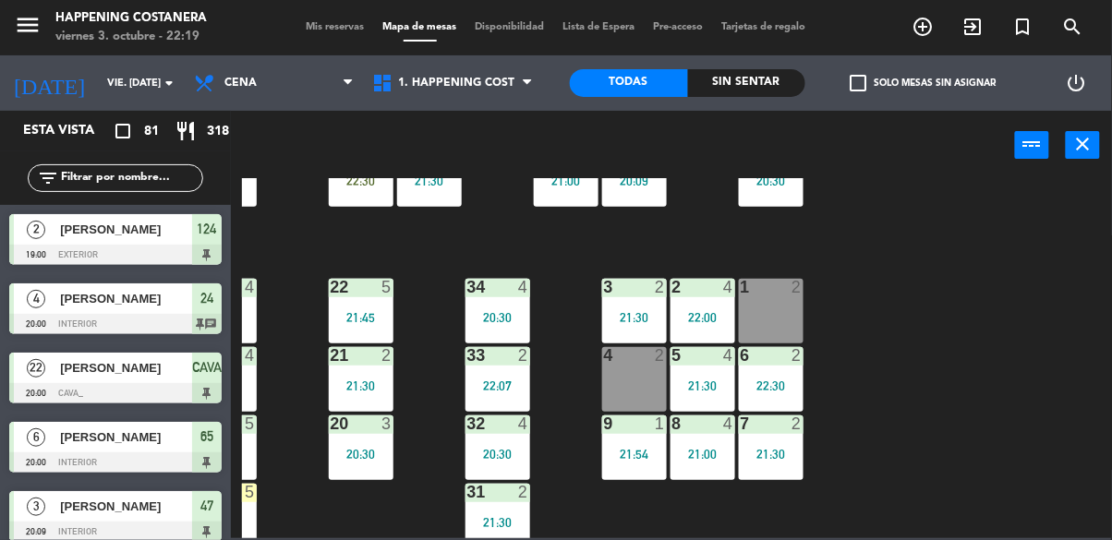
click at [942, 166] on div "power_input close" at bounding box center [623, 146] width 784 height 70
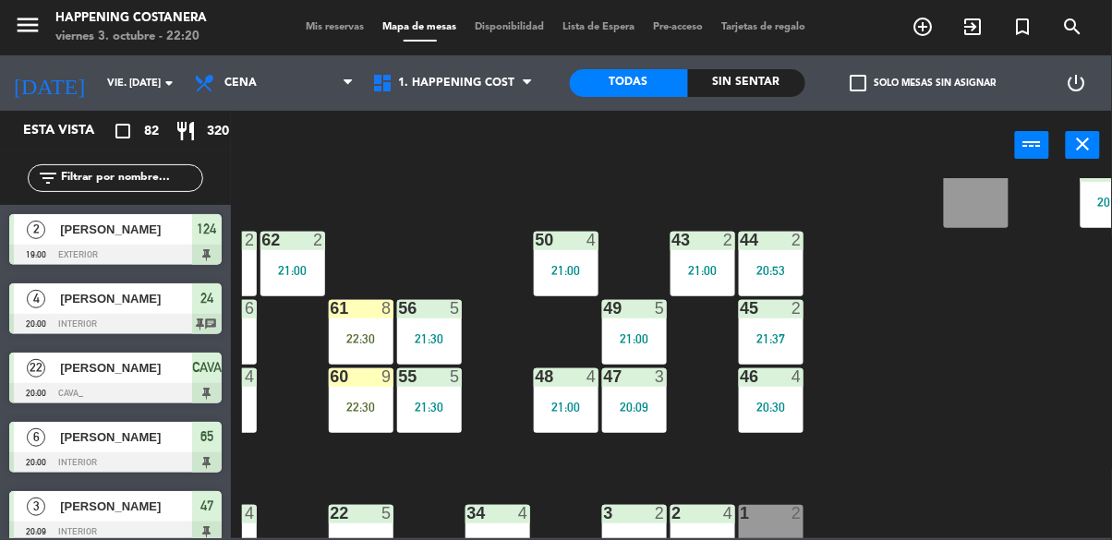
scroll to position [391, 54]
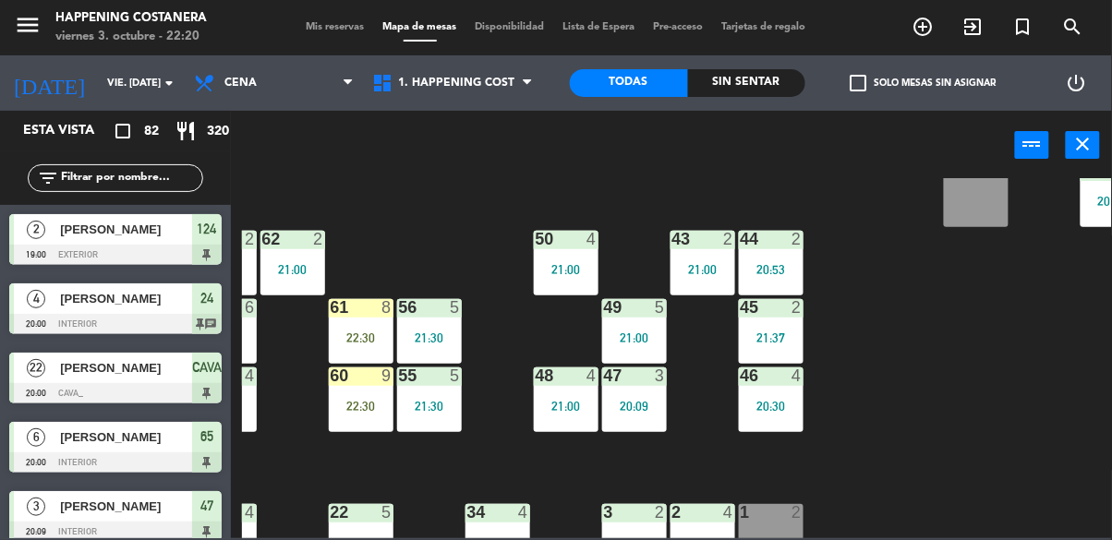
click at [764, 339] on div "21:37" at bounding box center [771, 337] width 65 height 13
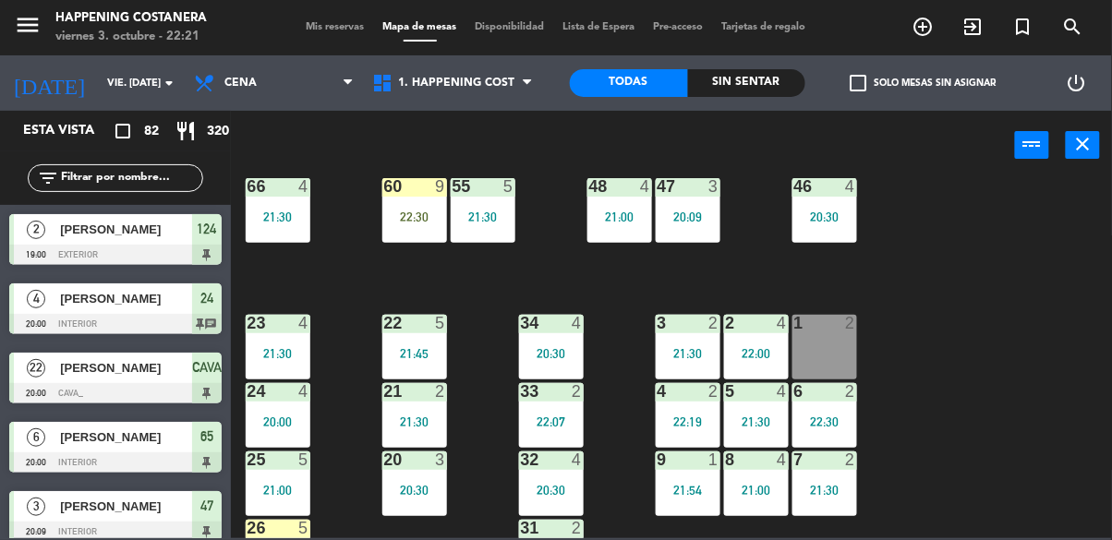
scroll to position [442, 0]
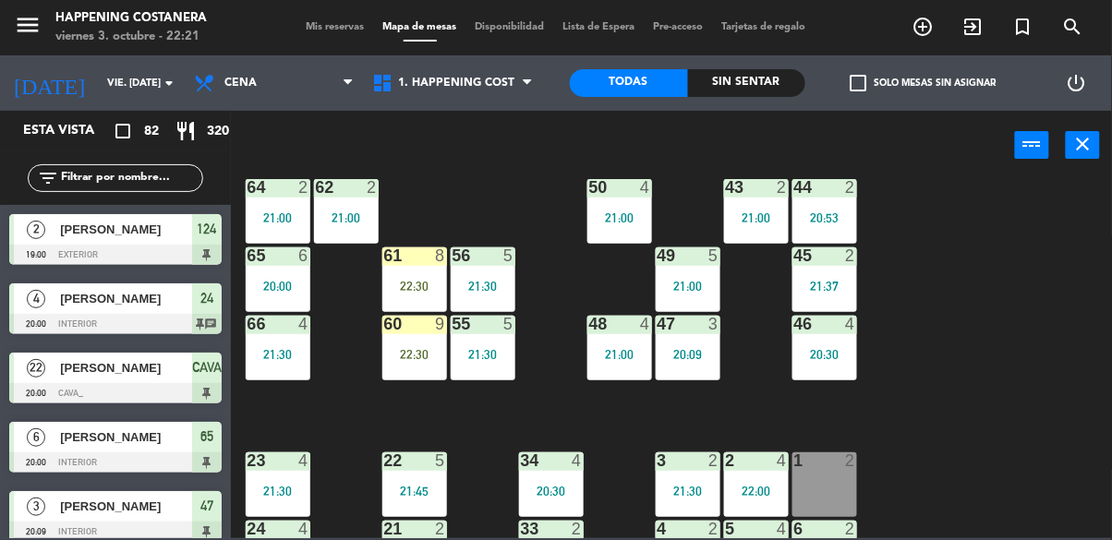
click at [415, 355] on div "22:30" at bounding box center [414, 354] width 65 height 13
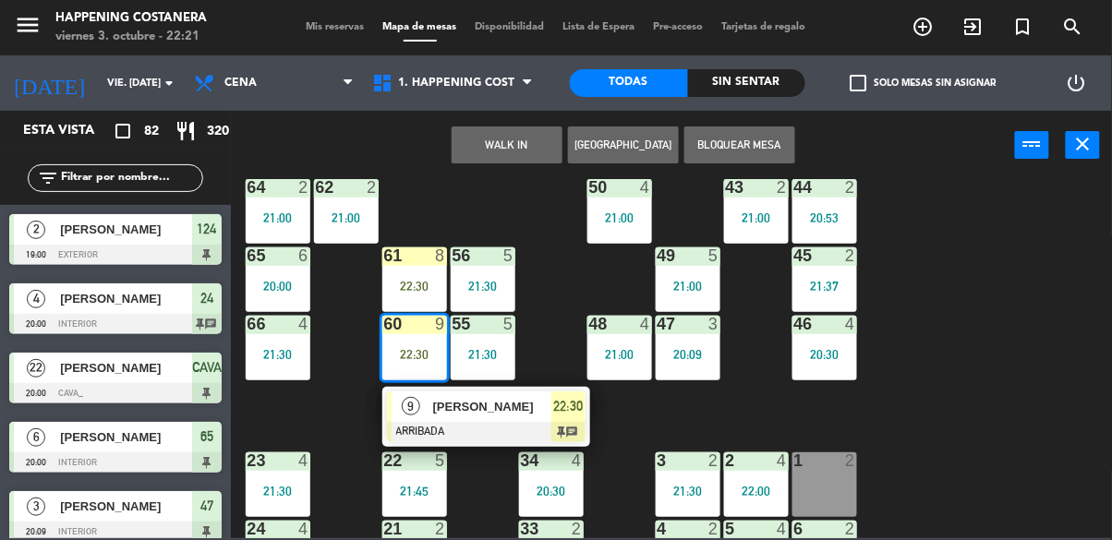
click at [418, 420] on div "9" at bounding box center [411, 406] width 40 height 30
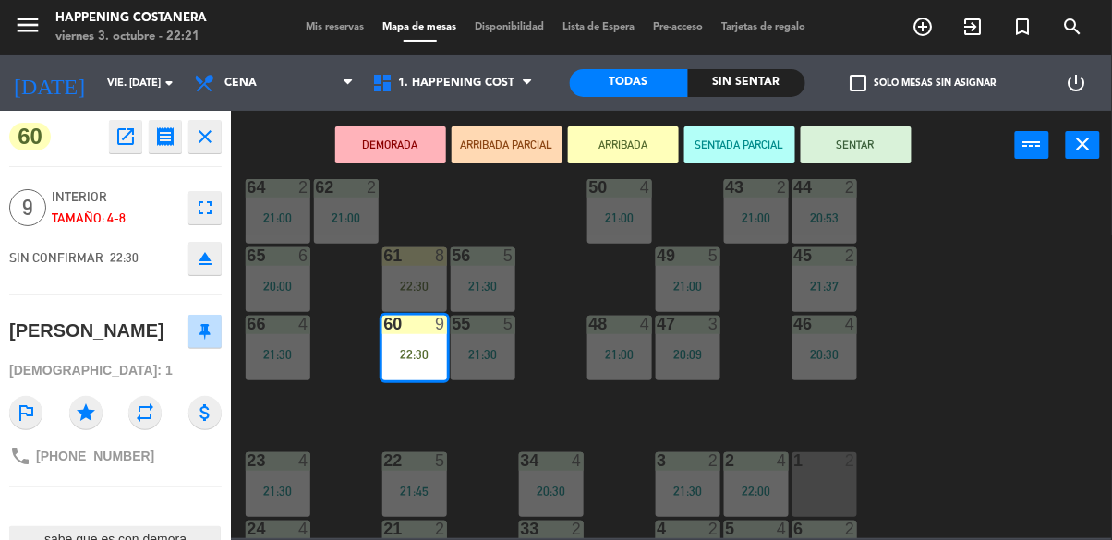
click at [875, 148] on button "SENTAR" at bounding box center [855, 144] width 111 height 37
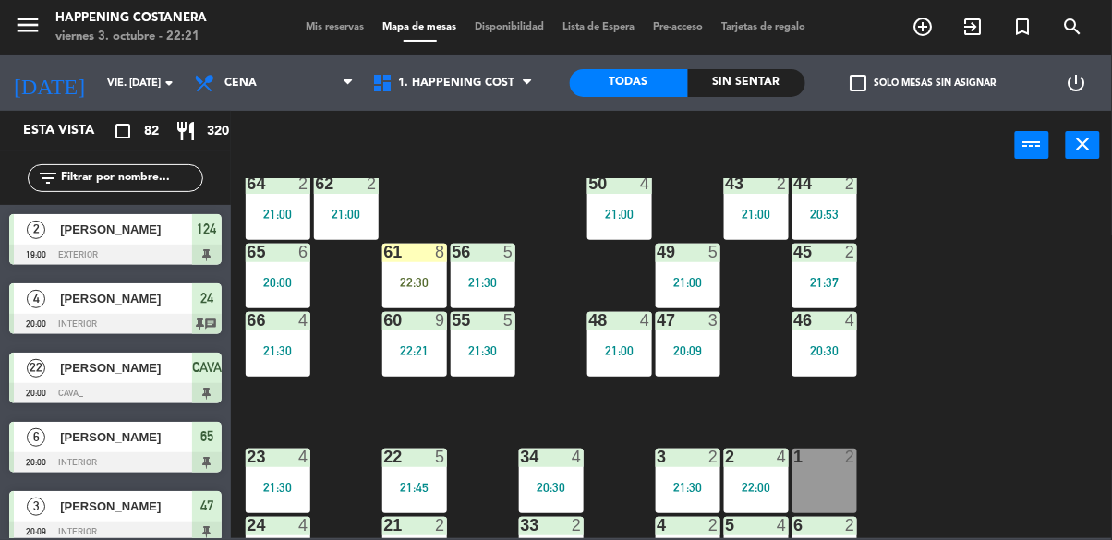
scroll to position [1303, 0]
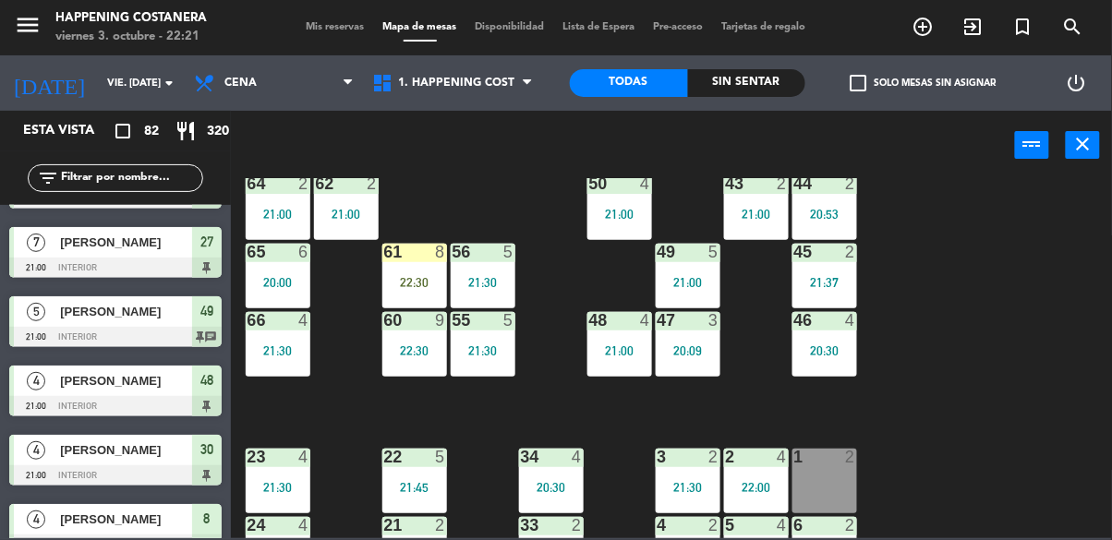
click at [991, 377] on div "69 12 21:30 122 4 22:00 121 2 21:00 120 2 20:30 14 4 CAVA 22 20:00 101 2 20:29 …" at bounding box center [677, 358] width 870 height 360
click at [841, 283] on div "21:37" at bounding box center [824, 282] width 65 height 13
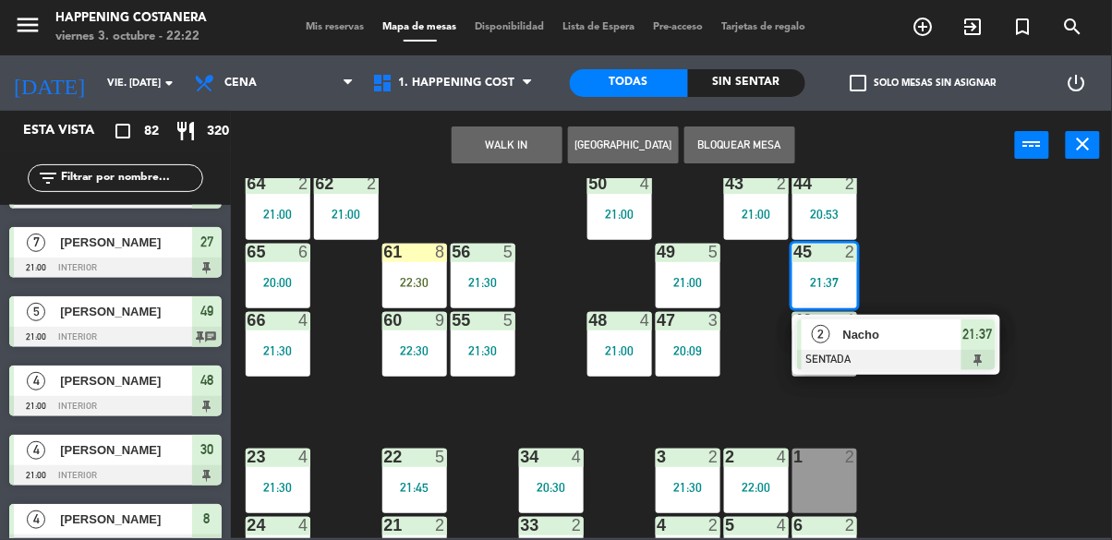
click at [1076, 292] on div "69 12 21:30 122 4 22:00 121 2 21:00 120 2 20:30 14 4 CAVA 22 20:00 101 2 20:29 …" at bounding box center [677, 358] width 870 height 360
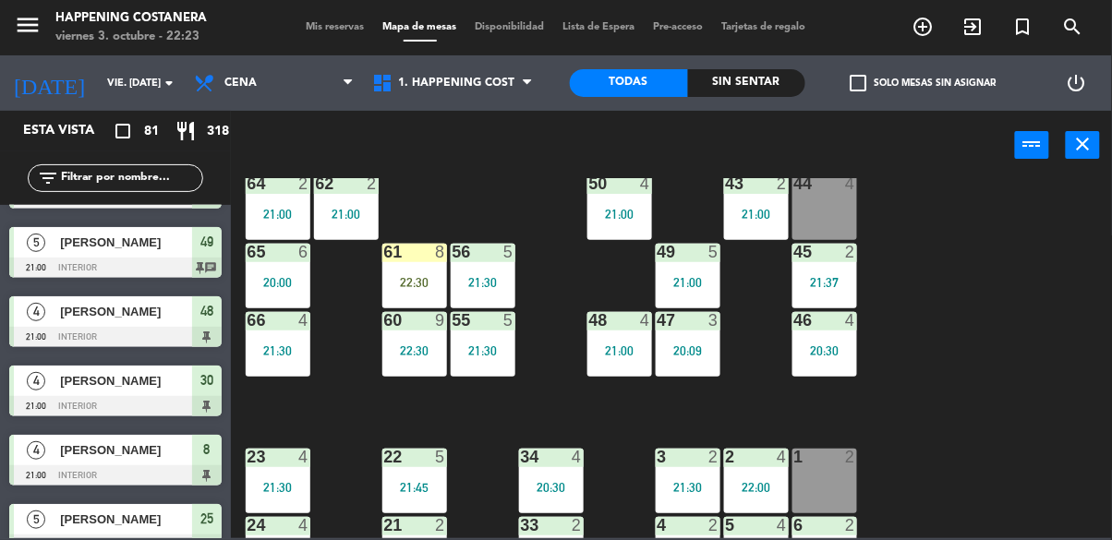
click at [72, 179] on input "text" at bounding box center [130, 178] width 143 height 20
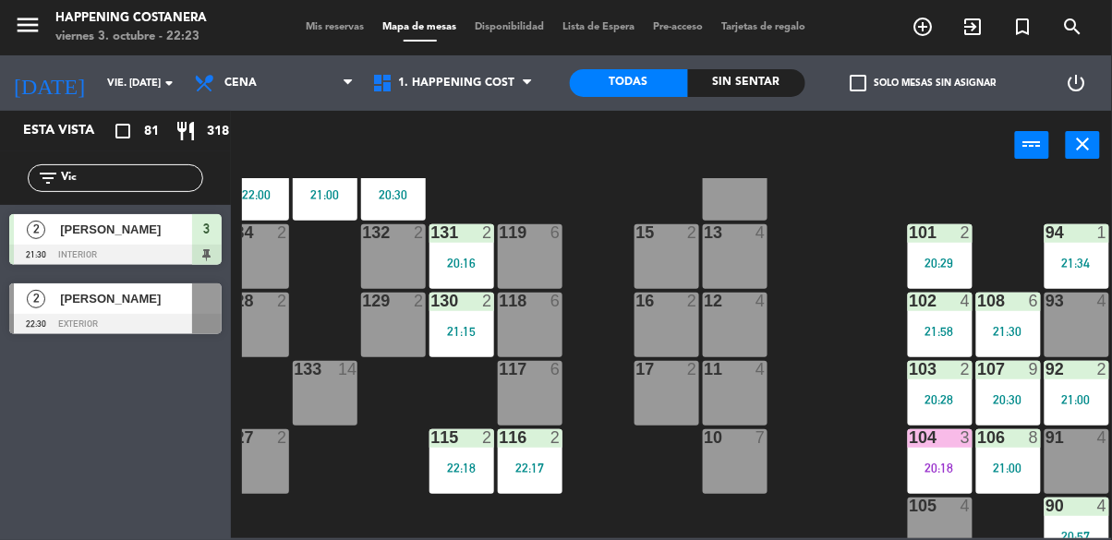
scroll to position [55, 90]
type input "Vic"
click at [528, 456] on div "116 2 22:17" at bounding box center [530, 461] width 65 height 65
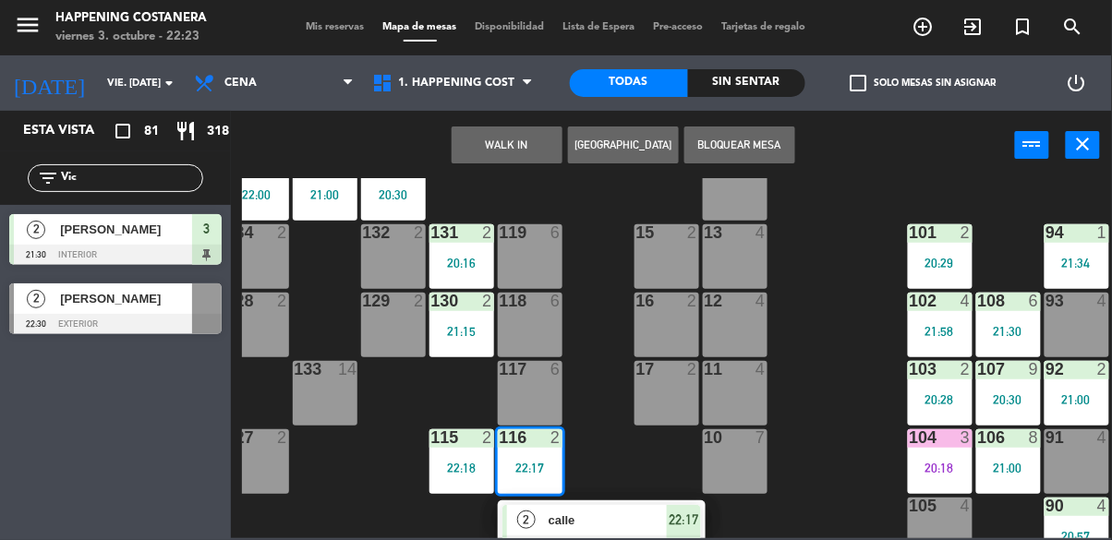
click at [544, 388] on div "117 6" at bounding box center [530, 393] width 65 height 65
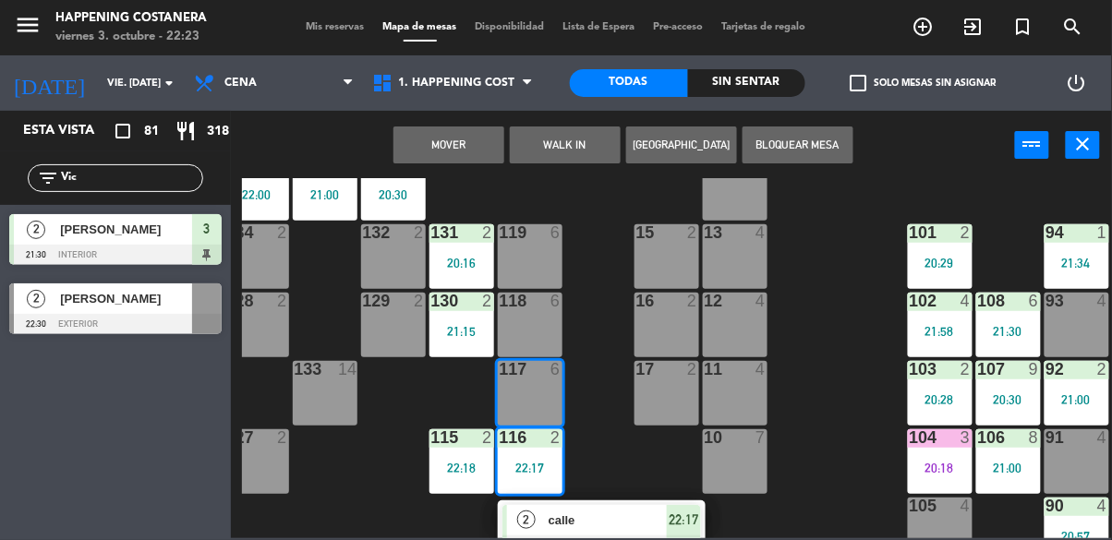
click at [429, 168] on div "Mover WALK IN [GEOGRAPHIC_DATA] Bloquear Mesa power_input close" at bounding box center [623, 146] width 784 height 70
click at [458, 150] on button "Mover" at bounding box center [448, 144] width 111 height 37
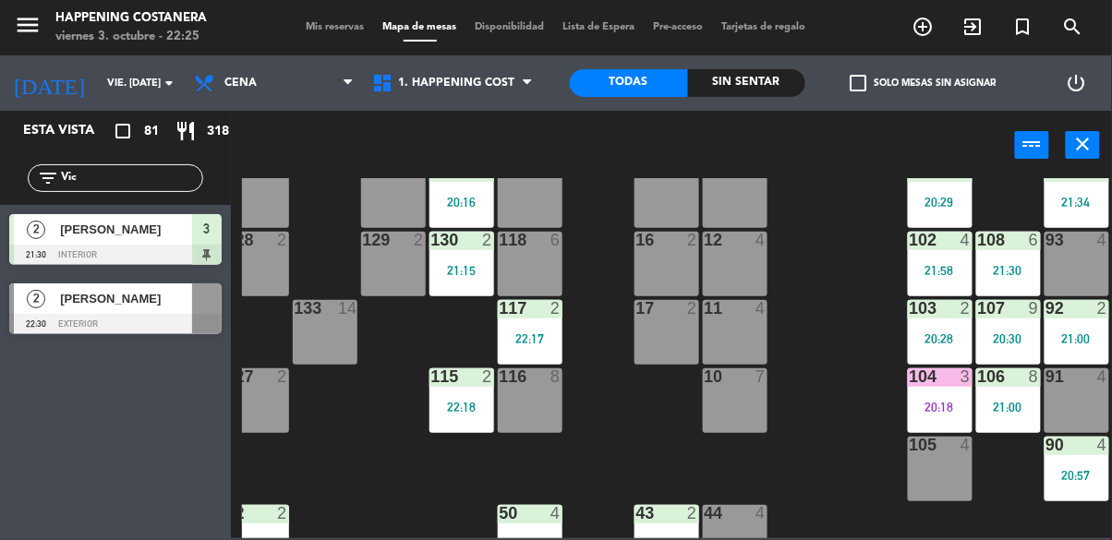
scroll to position [105, 90]
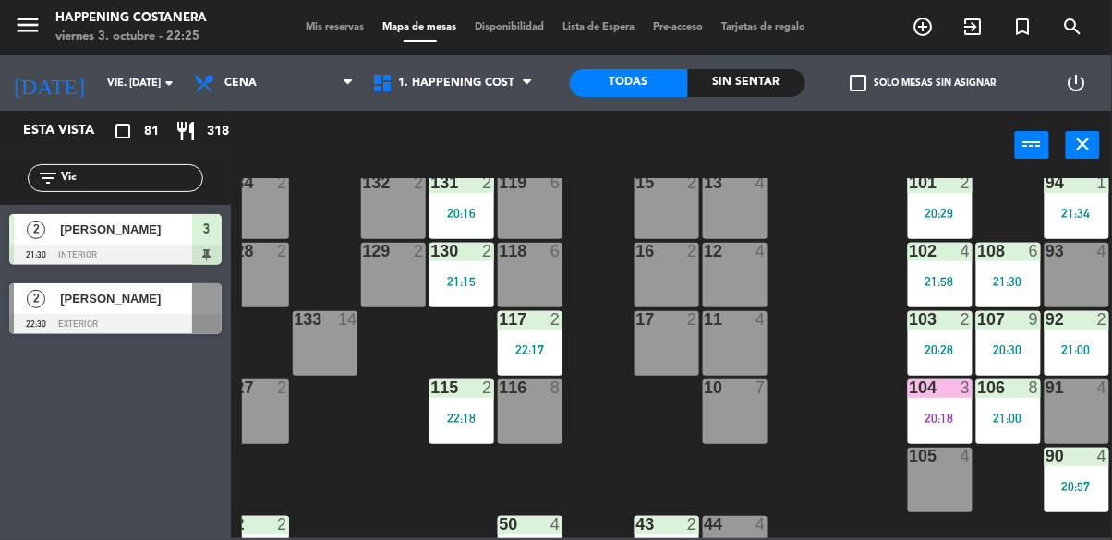
click at [130, 310] on div "[PERSON_NAME]" at bounding box center [125, 298] width 134 height 30
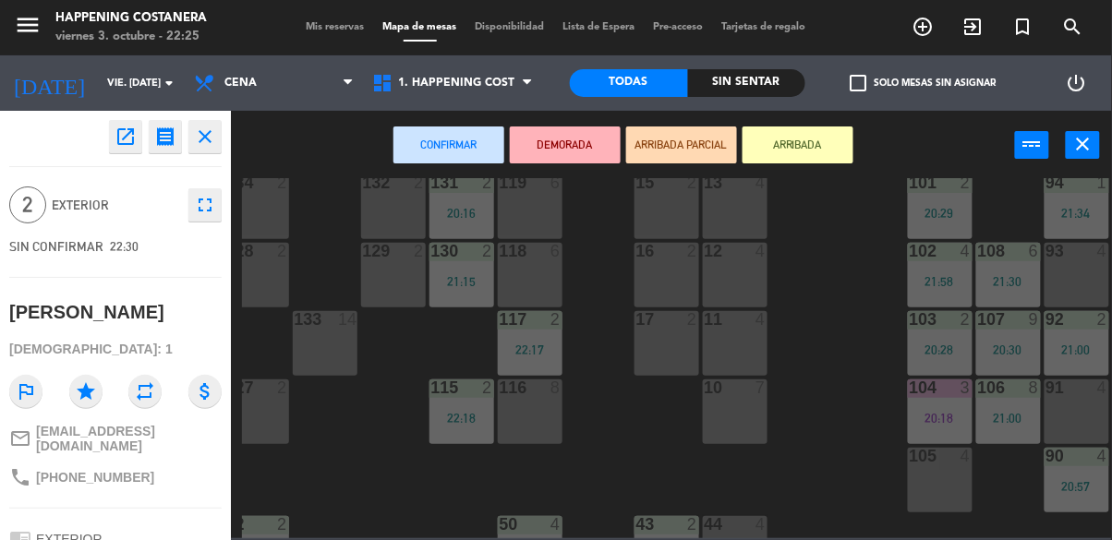
click at [517, 267] on div "118 6" at bounding box center [530, 275] width 65 height 65
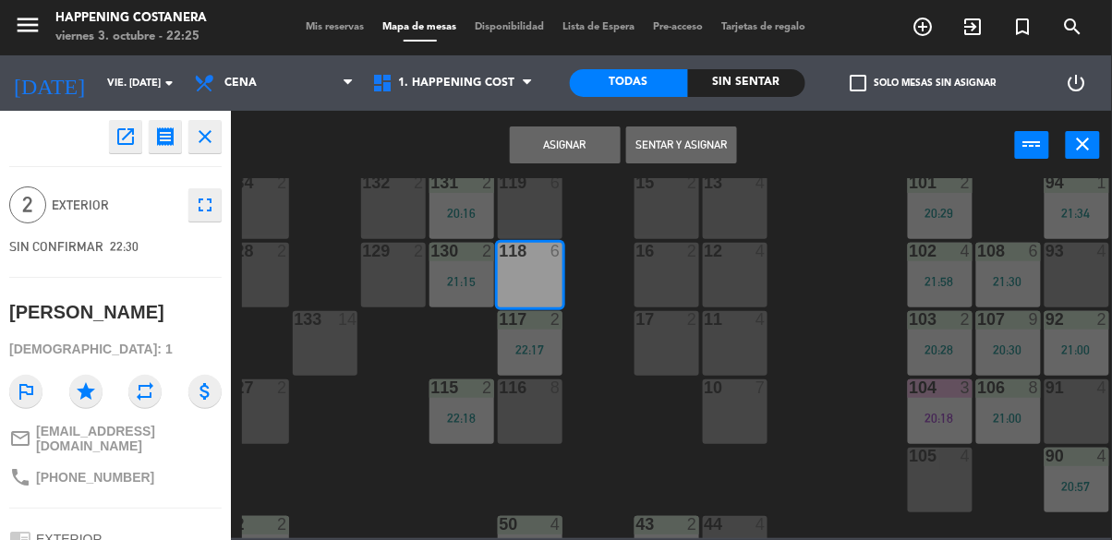
click at [680, 141] on button "Sentar y Asignar" at bounding box center [681, 144] width 111 height 37
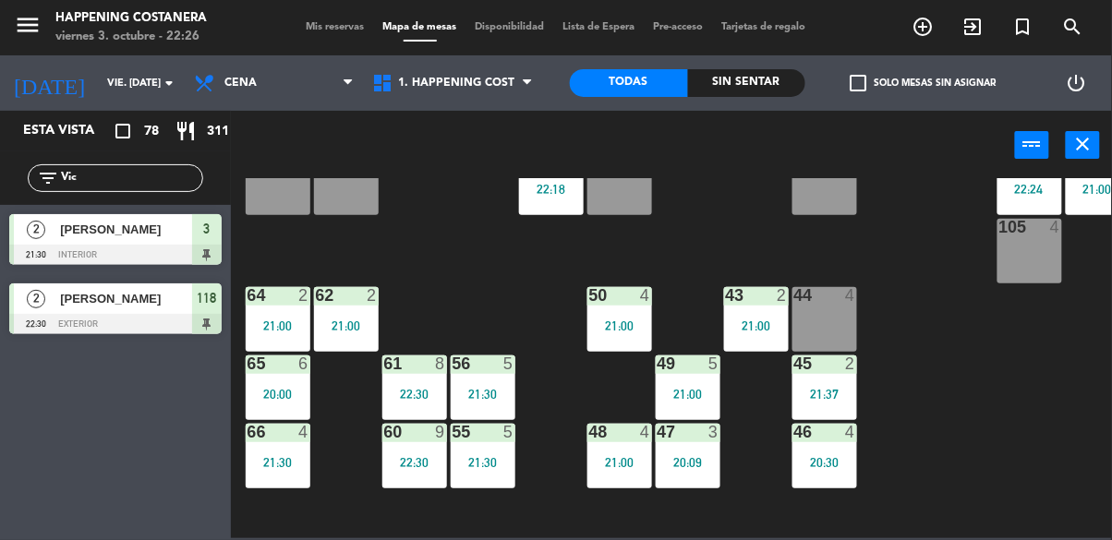
scroll to position [355, 0]
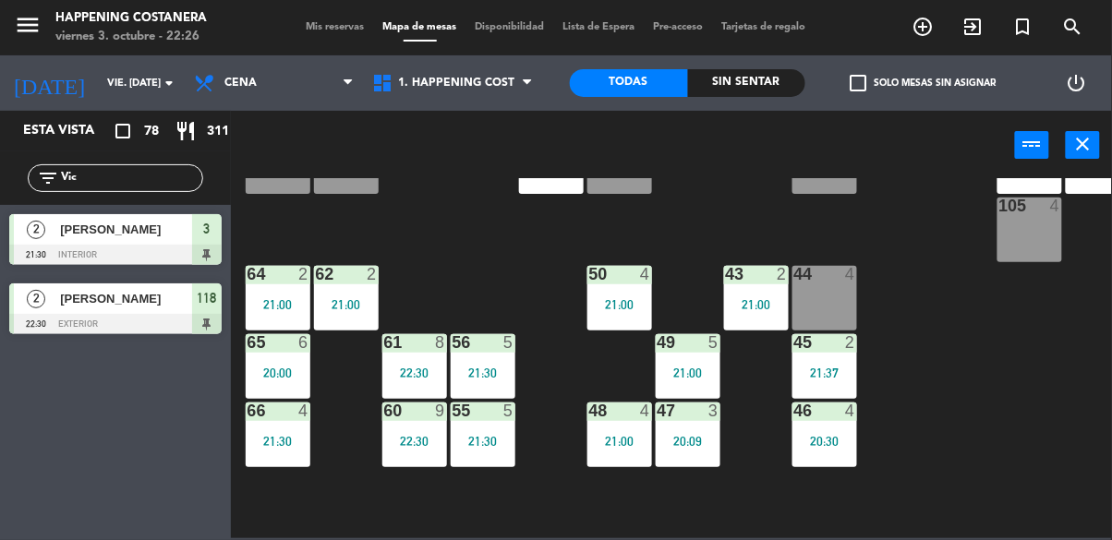
click at [824, 283] on div "44 4" at bounding box center [824, 275] width 65 height 18
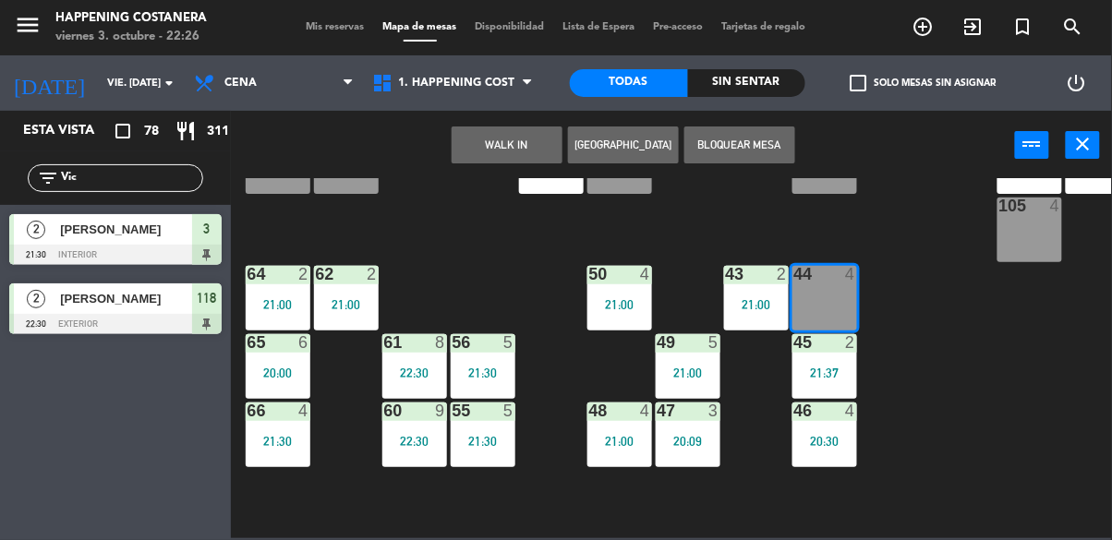
click at [495, 138] on button "WALK IN" at bounding box center [506, 144] width 111 height 37
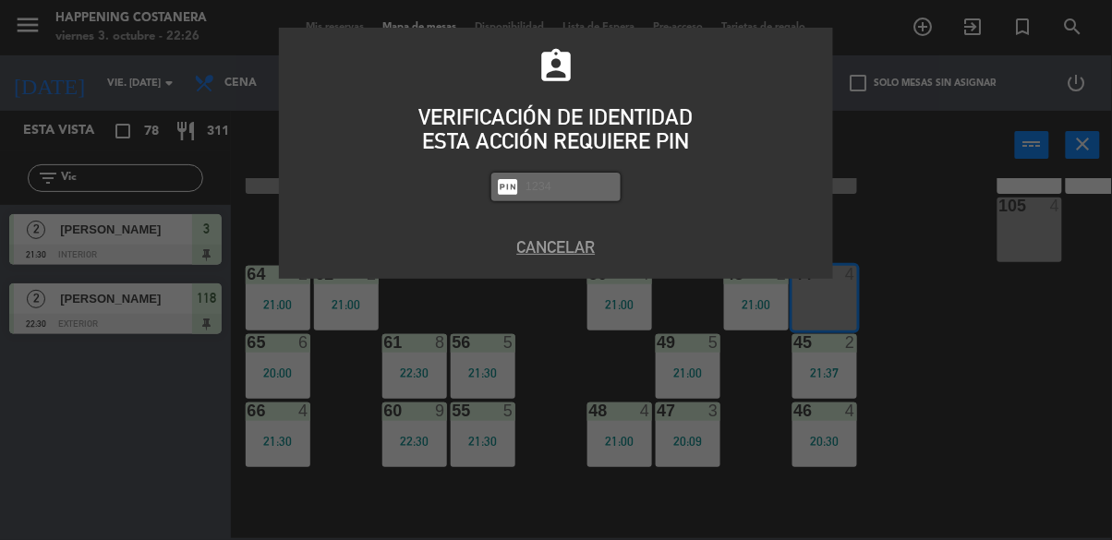
type input "6"
type input "5759"
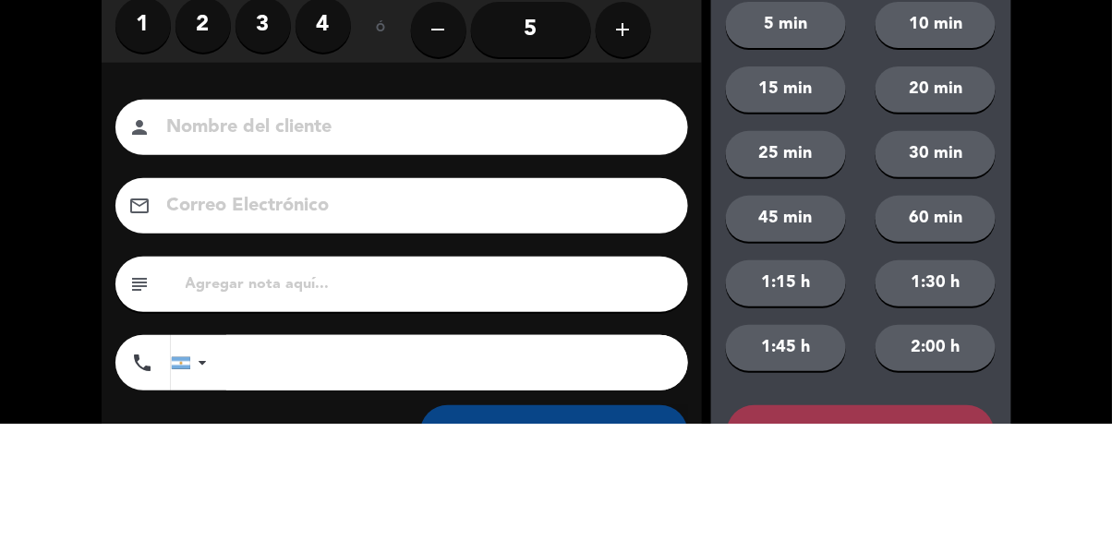
click at [201, 149] on label "2" at bounding box center [202, 141] width 55 height 55
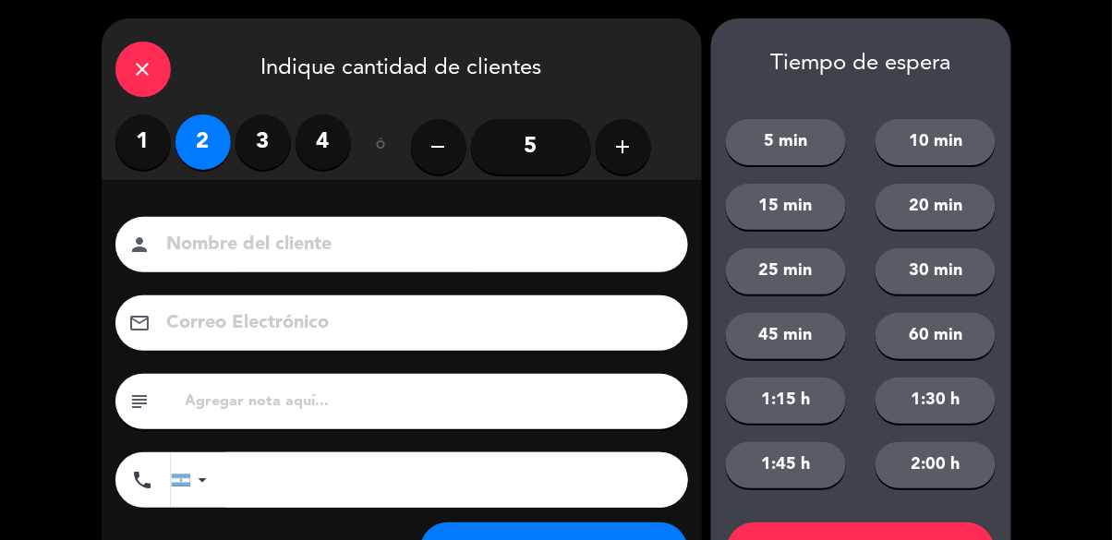
click at [256, 247] on input at bounding box center [414, 245] width 499 height 32
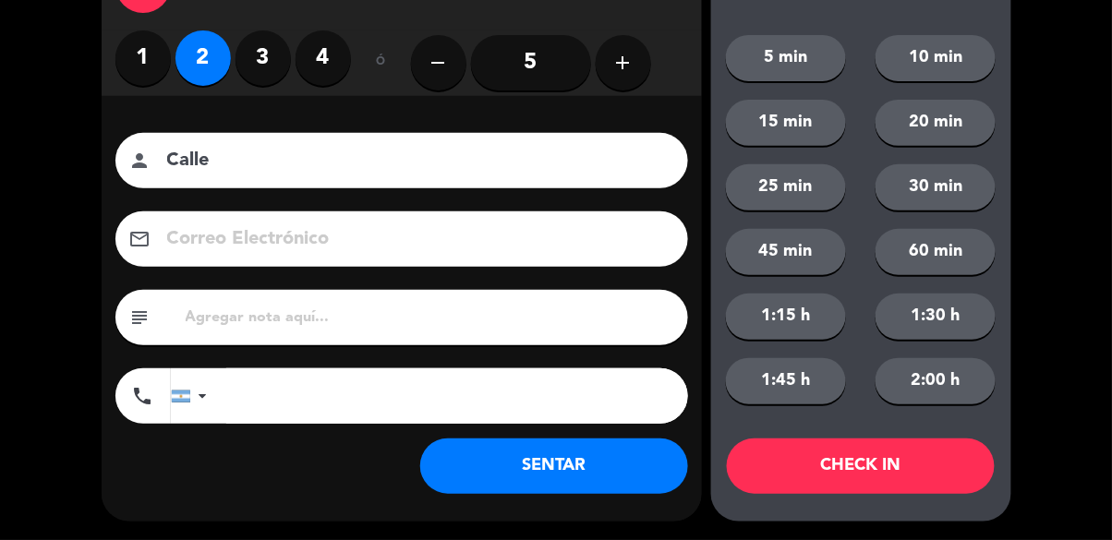
type input "Calle"
click at [559, 481] on button "SENTAR" at bounding box center [554, 466] width 268 height 55
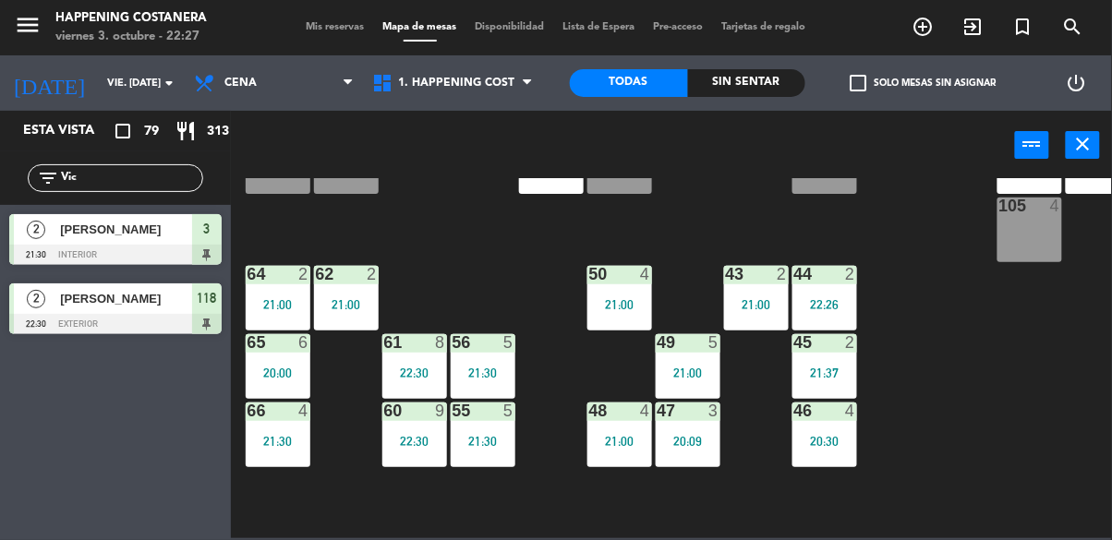
click at [90, 183] on input "Vic" at bounding box center [130, 178] width 143 height 20
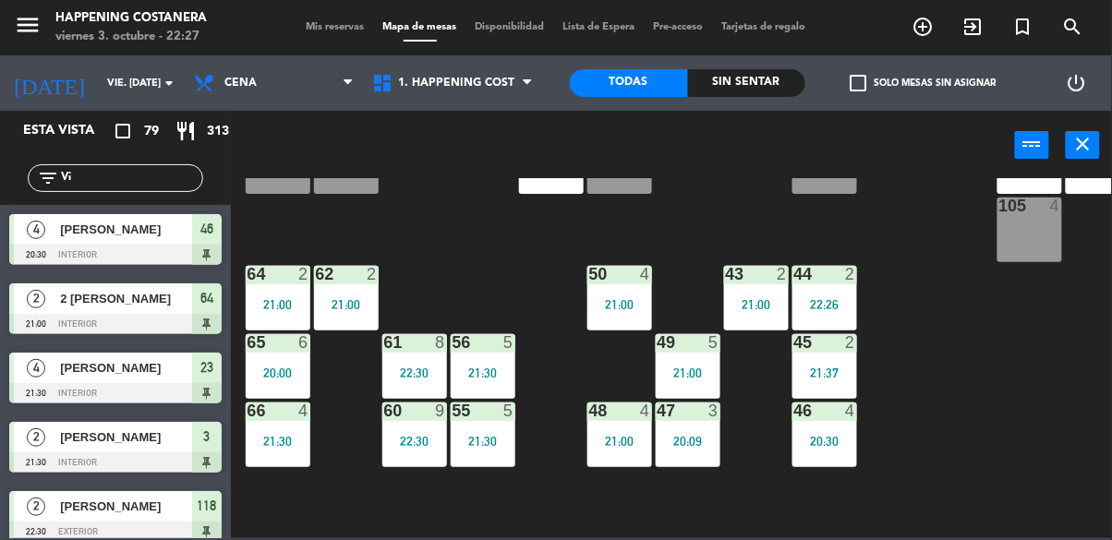
type input "V"
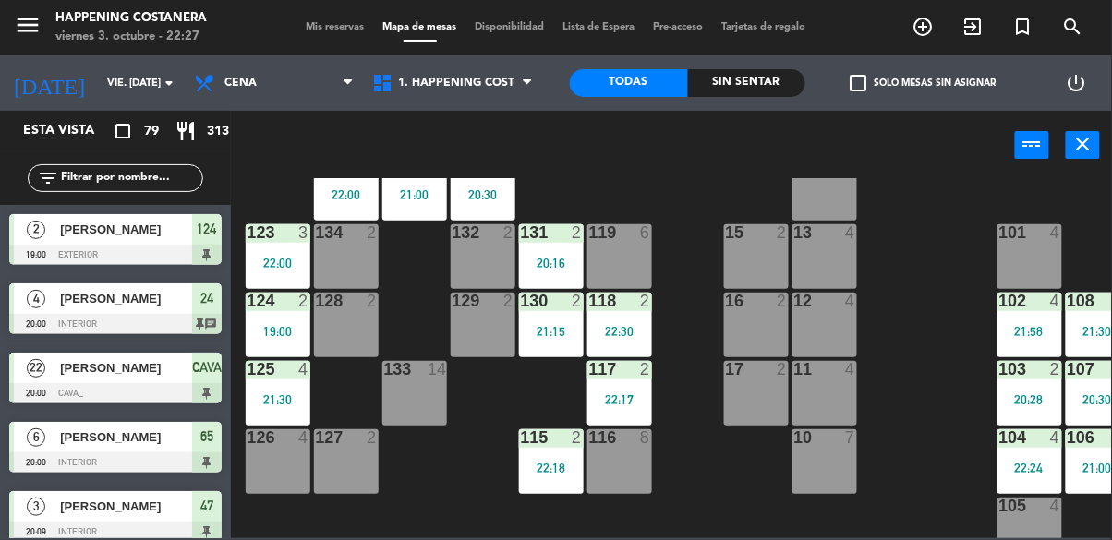
scroll to position [43, 0]
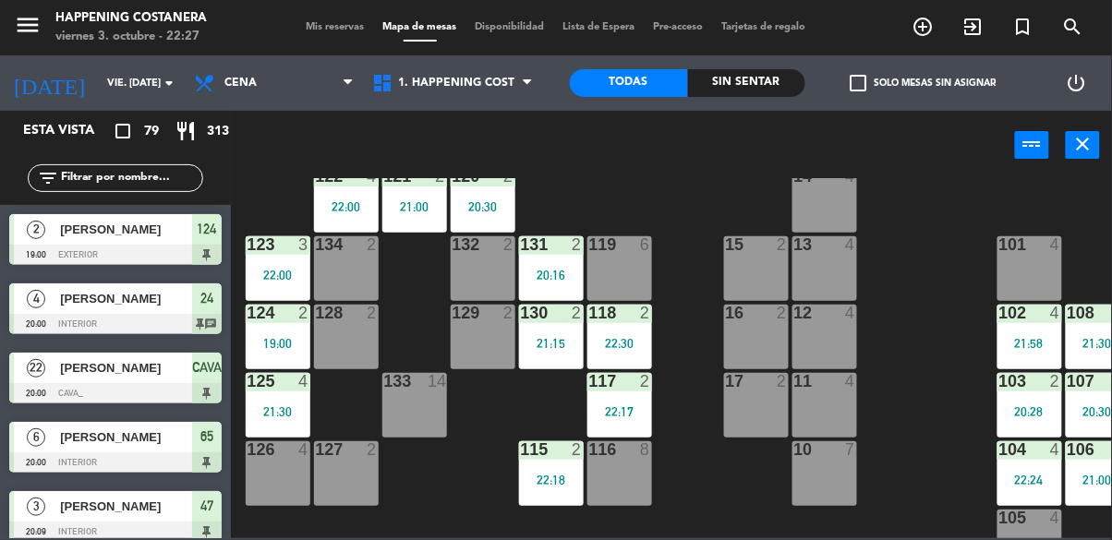
click at [921, 415] on div "69 12 21:30 122 4 22:00 121 2 21:00 120 2 20:30 14 4 CAVA 22 20:00 101 4 94 2 7…" at bounding box center [677, 358] width 870 height 360
click at [142, 181] on input "text" at bounding box center [130, 178] width 143 height 20
type input "[PERSON_NAME]"
click at [789, 166] on div "power_input close" at bounding box center [623, 146] width 784 height 70
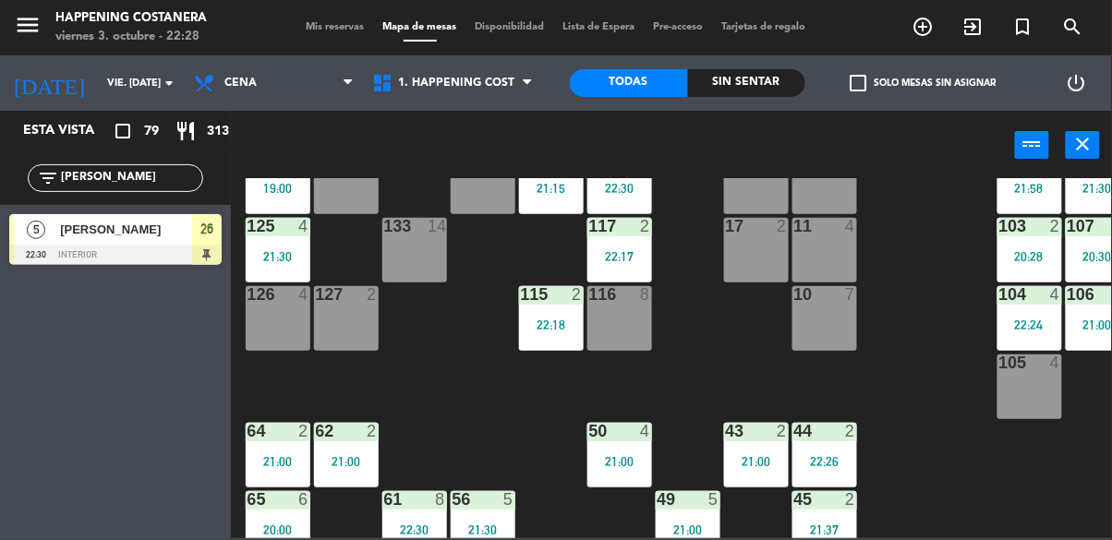
scroll to position [704, 0]
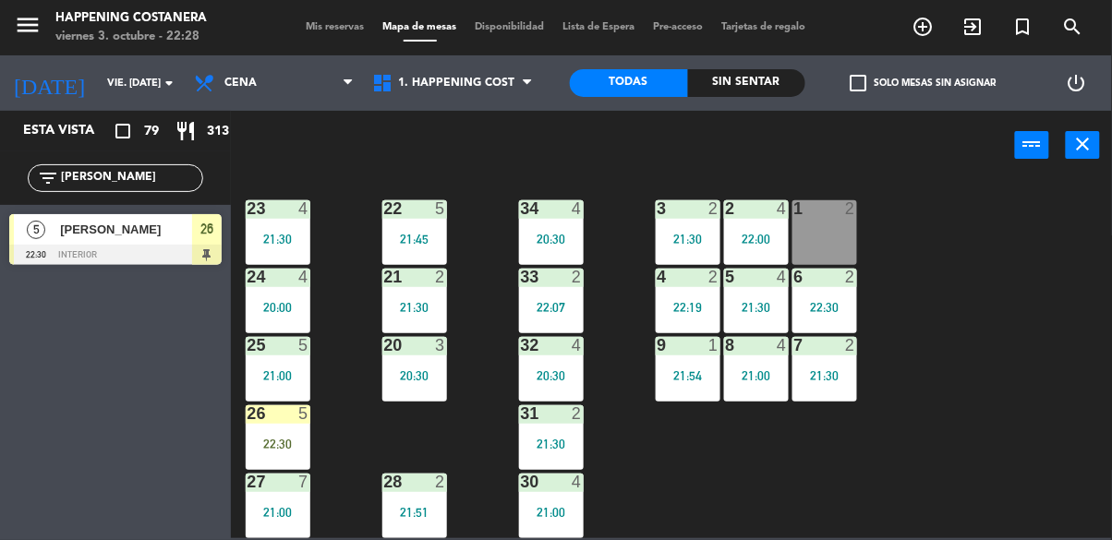
click at [266, 438] on div "22:30" at bounding box center [278, 444] width 65 height 13
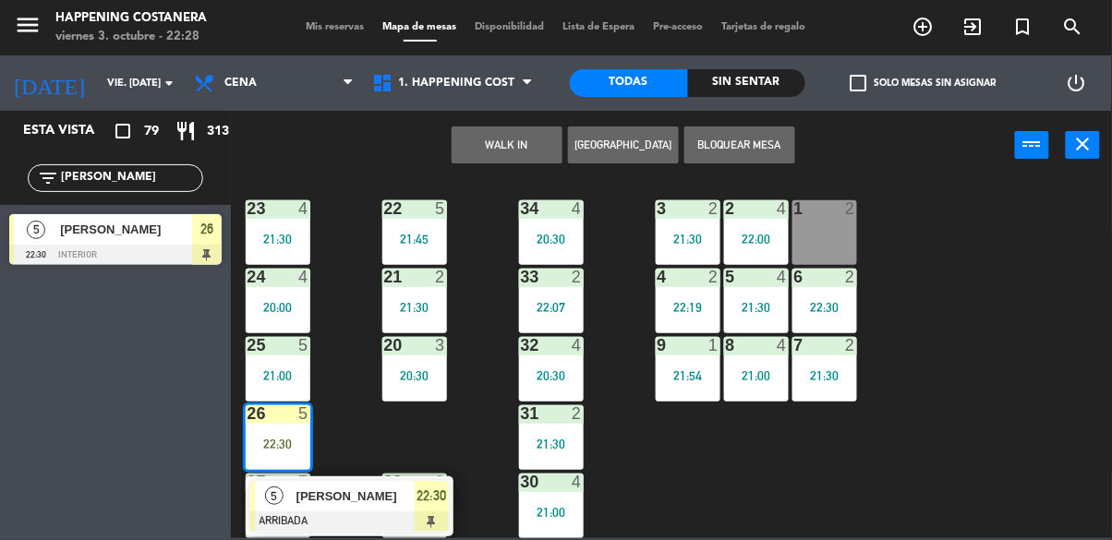
click at [1065, 391] on div "69 12 21:30 122 4 22:00 121 2 21:00 120 2 20:30 14 4 CAVA 22 20:00 101 4 94 2 7…" at bounding box center [677, 358] width 870 height 360
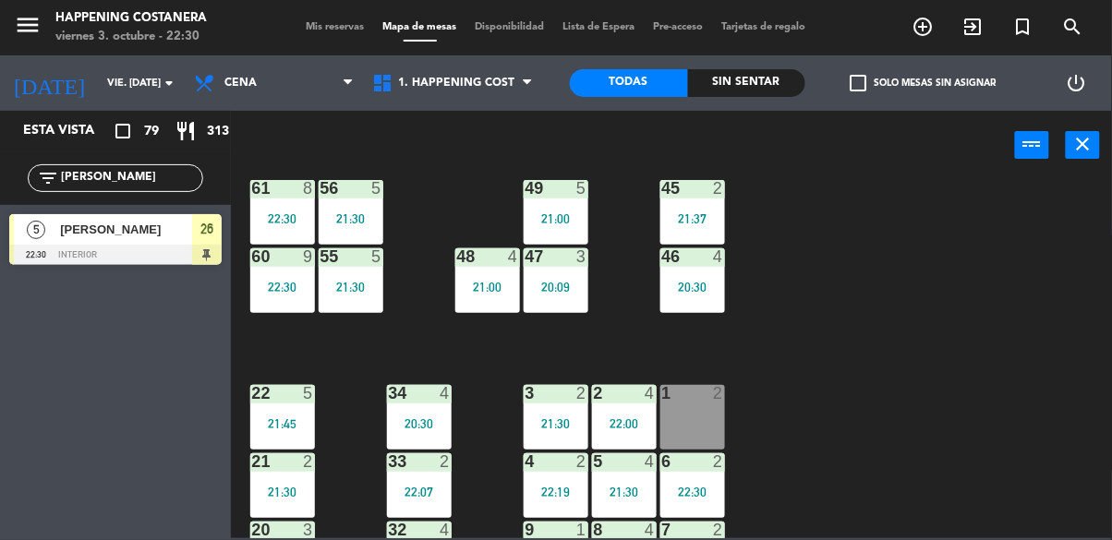
scroll to position [507, 135]
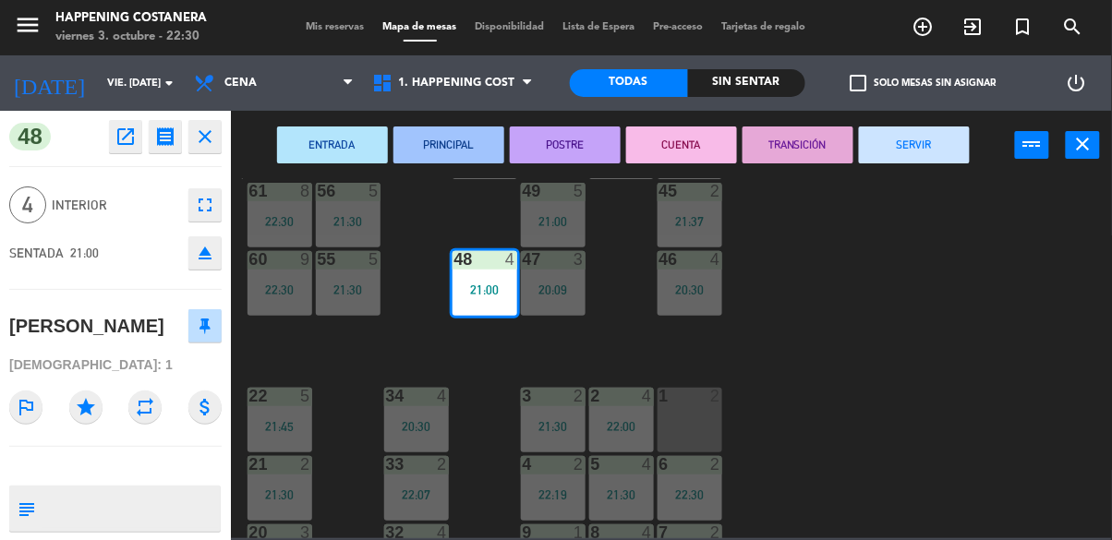
click at [927, 128] on button "SERVIR" at bounding box center [914, 144] width 111 height 37
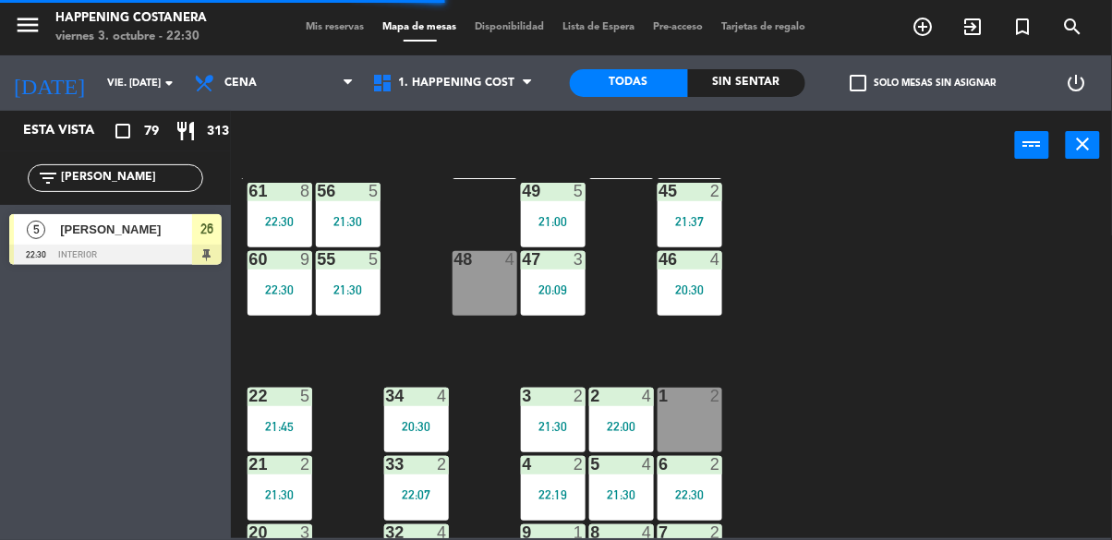
click at [923, 35] on icon "add_circle_outline" at bounding box center [923, 27] width 22 height 22
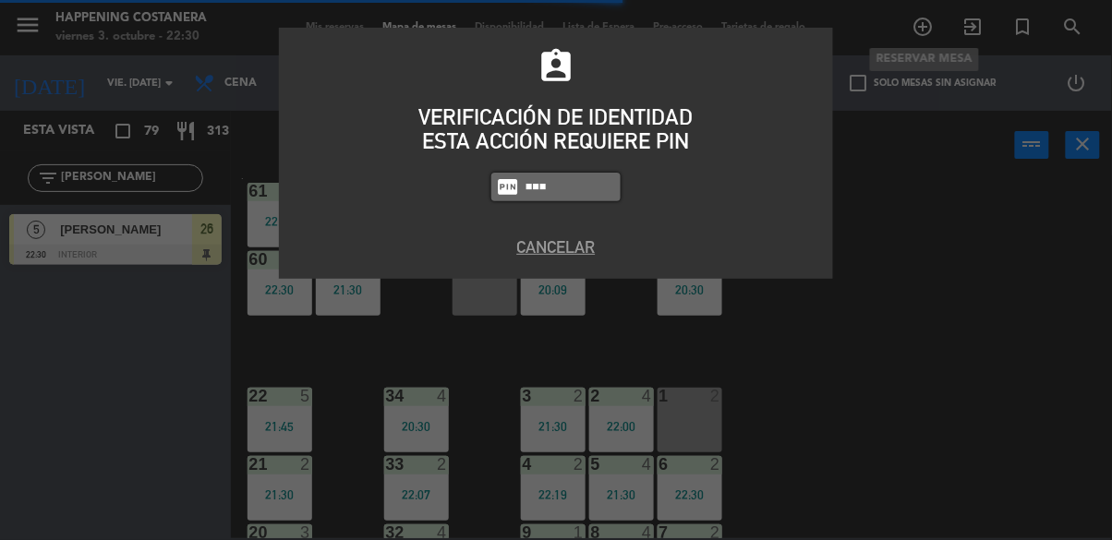
type input "5759"
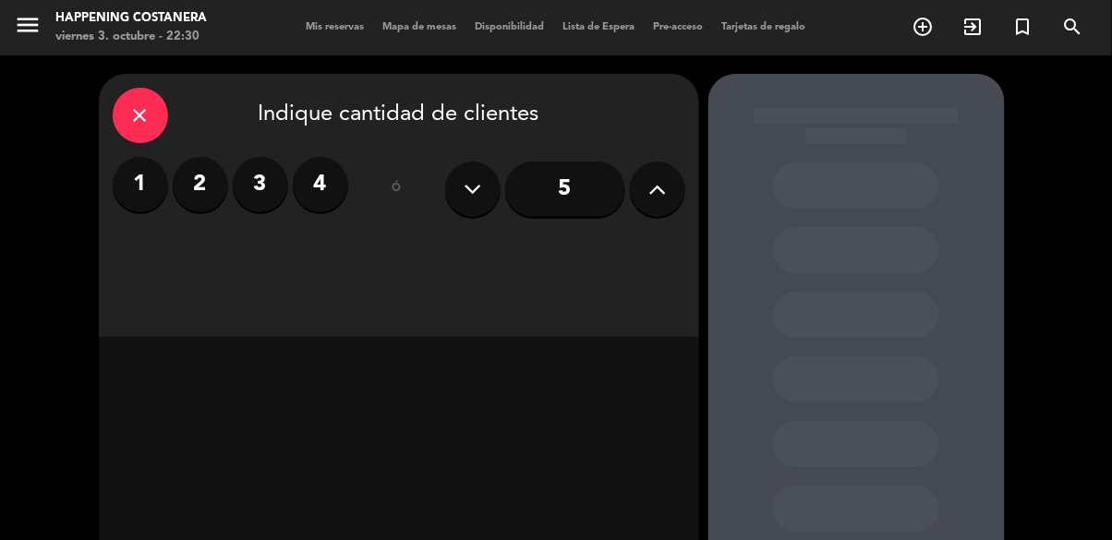
click at [581, 180] on input "5" at bounding box center [565, 189] width 120 height 55
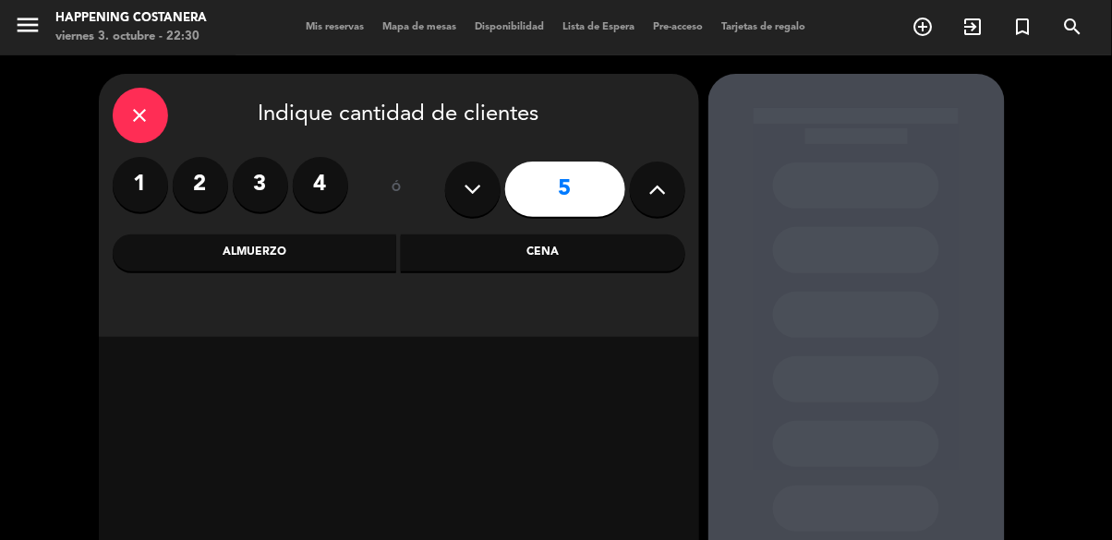
click at [589, 251] on div "Cena" at bounding box center [543, 253] width 284 height 37
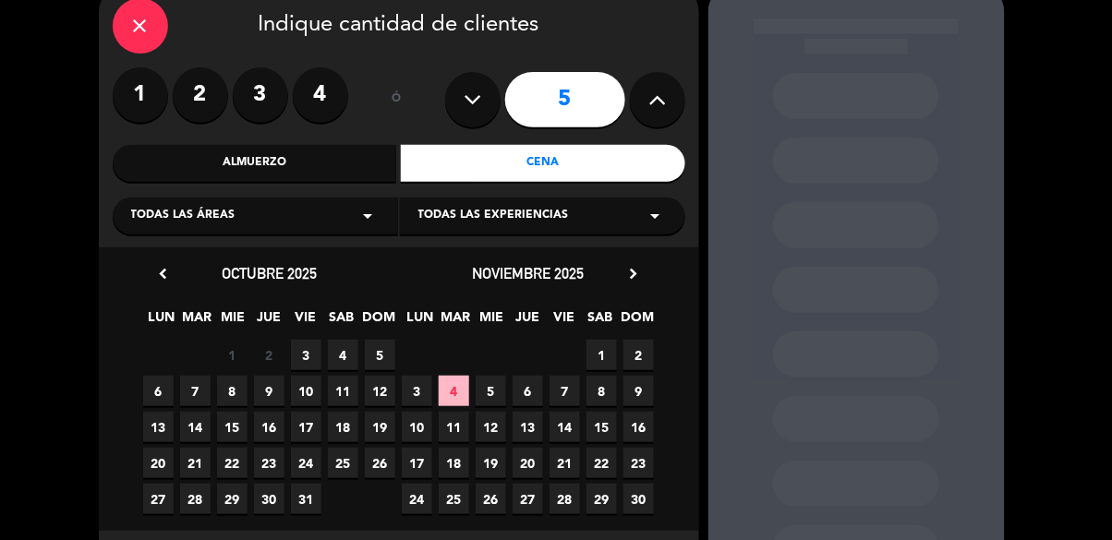
click at [317, 343] on span "3" at bounding box center [306, 355] width 30 height 30
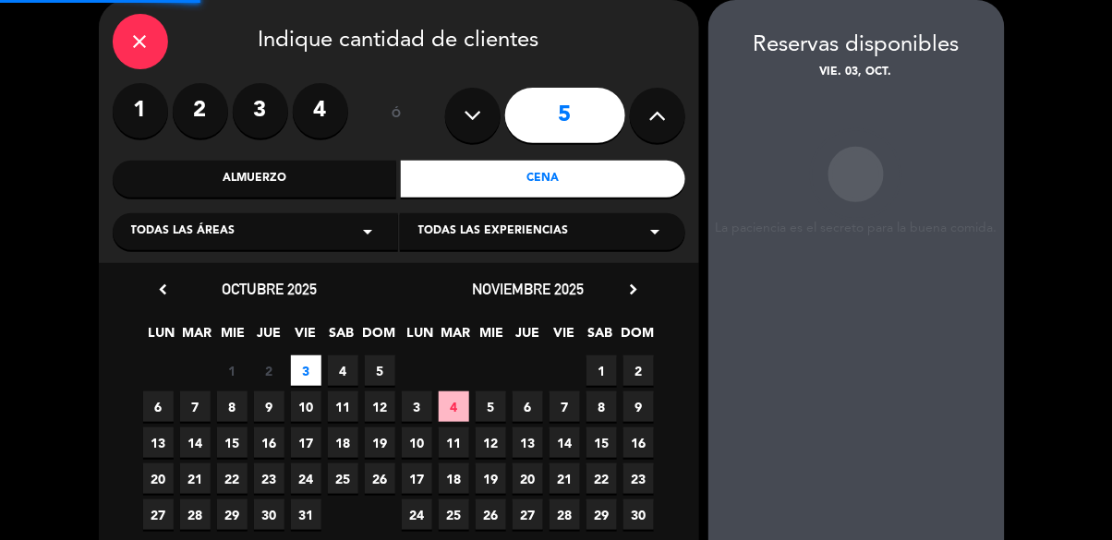
scroll to position [74, 0]
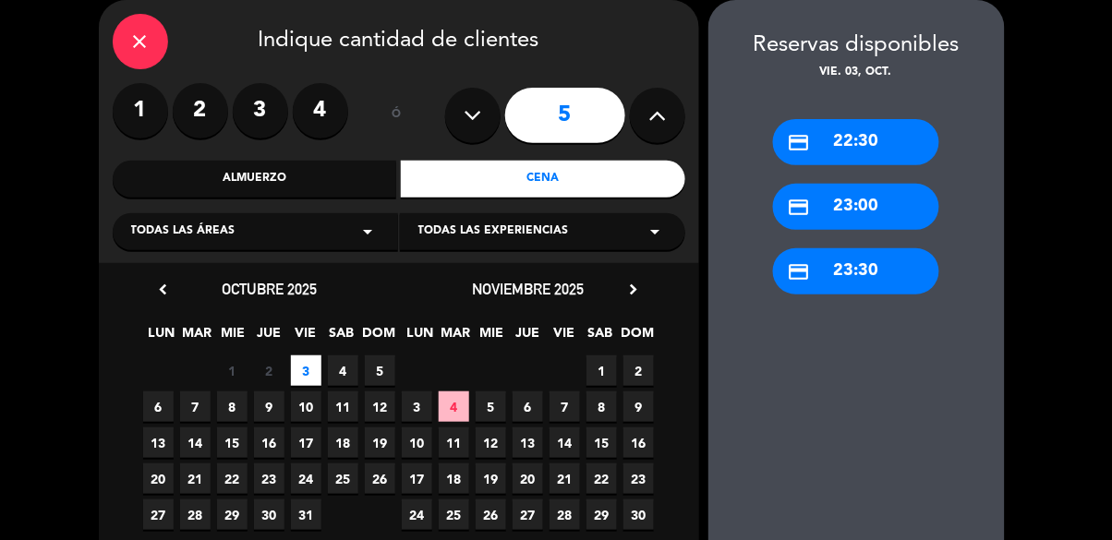
click at [863, 190] on div "credit_card 23:00" at bounding box center [856, 207] width 166 height 46
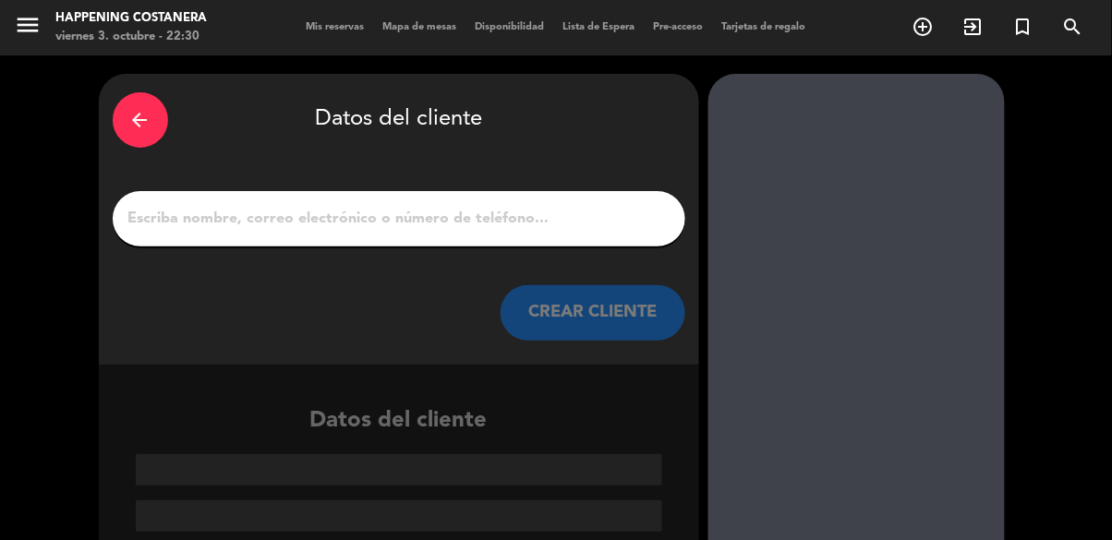
click at [369, 211] on input "1" at bounding box center [398, 219] width 545 height 26
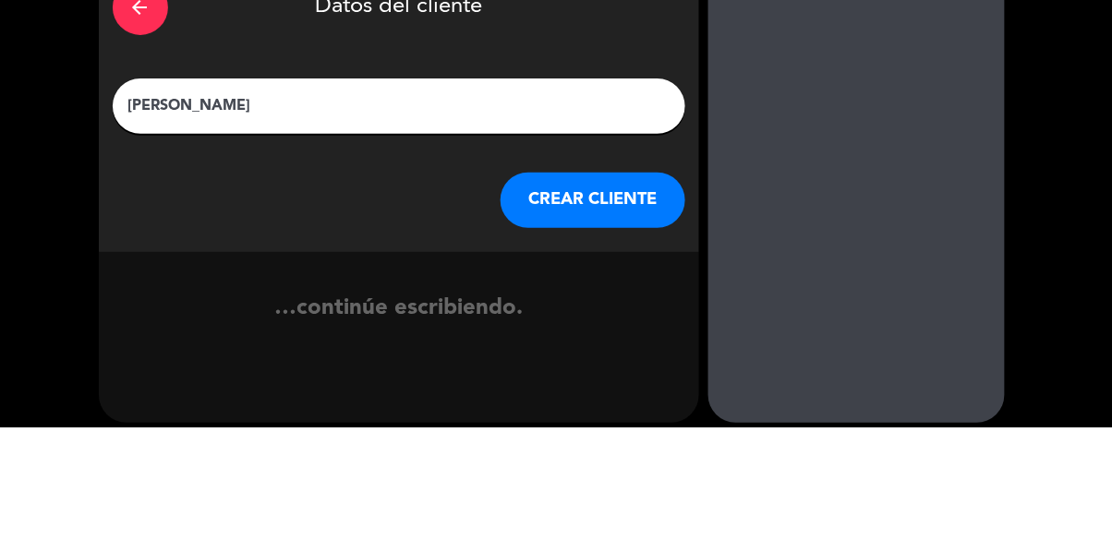
type input "[PERSON_NAME]"
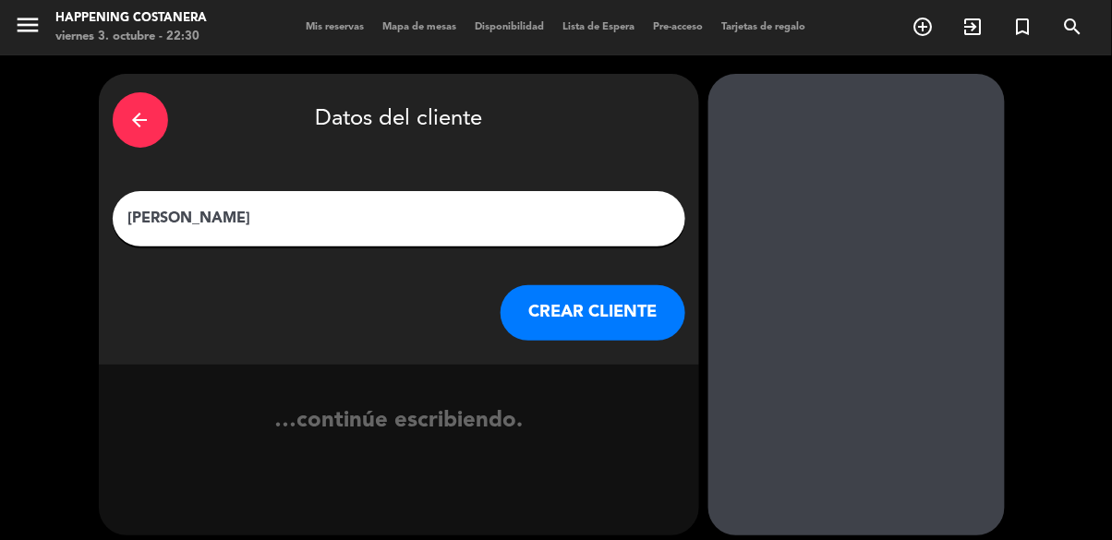
click at [536, 319] on button "CREAR CLIENTE" at bounding box center [592, 312] width 185 height 55
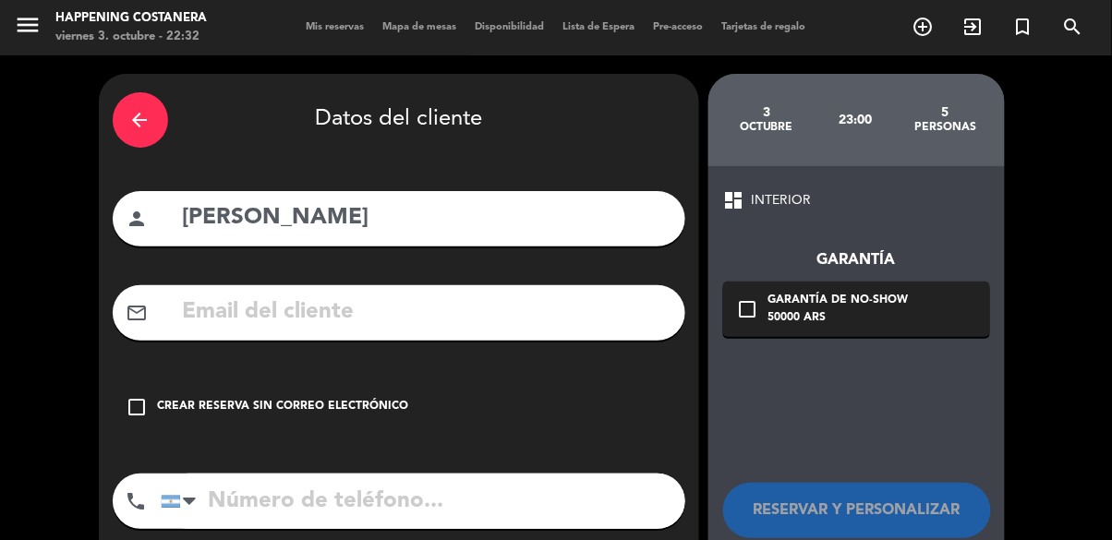
scroll to position [15, 0]
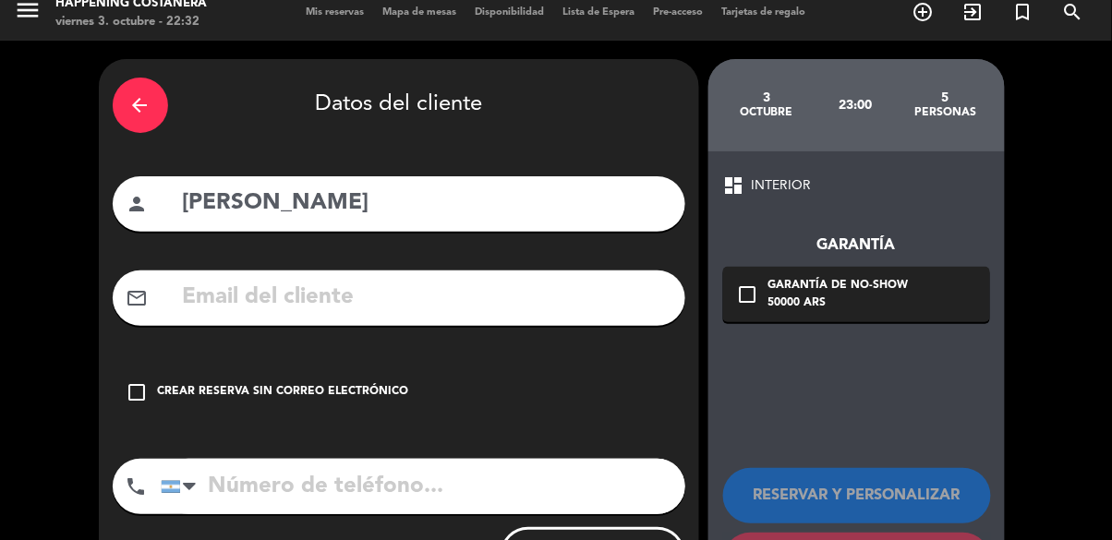
click at [141, 390] on icon "check_box_outline_blank" at bounding box center [137, 392] width 22 height 22
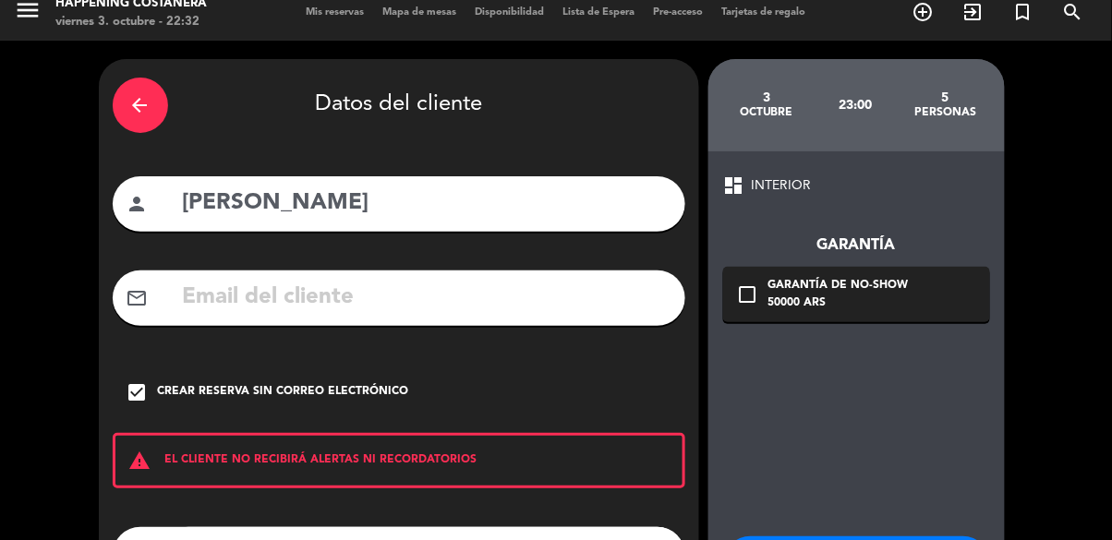
scroll to position [82, 0]
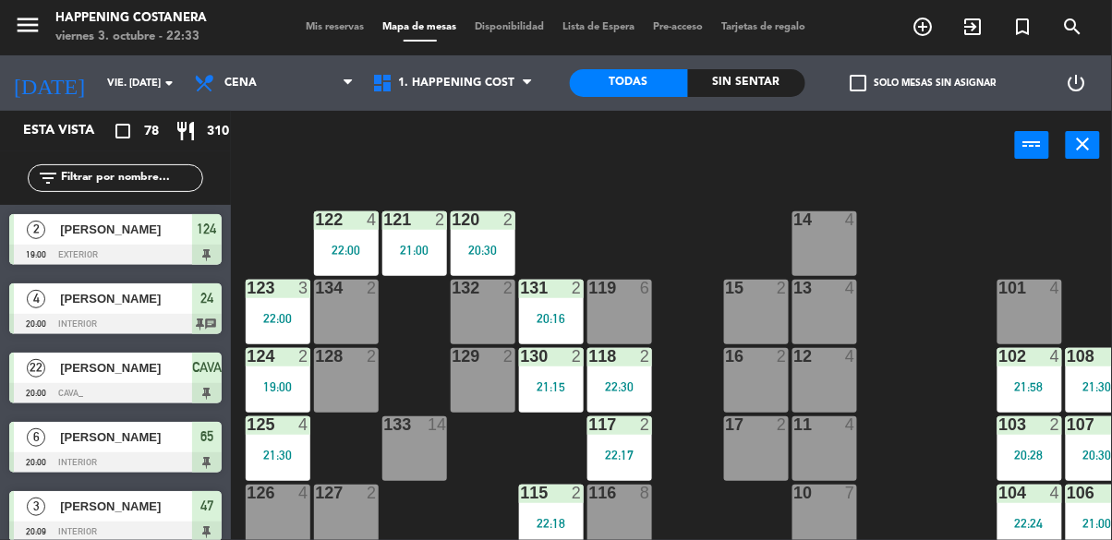
click at [100, 177] on input "text" at bounding box center [130, 178] width 143 height 20
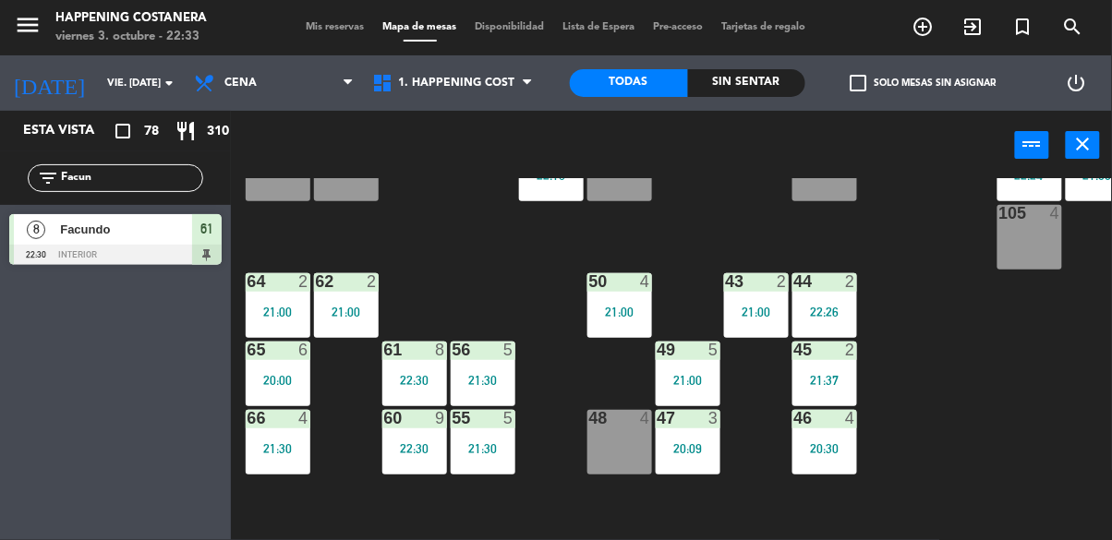
scroll to position [352, 0]
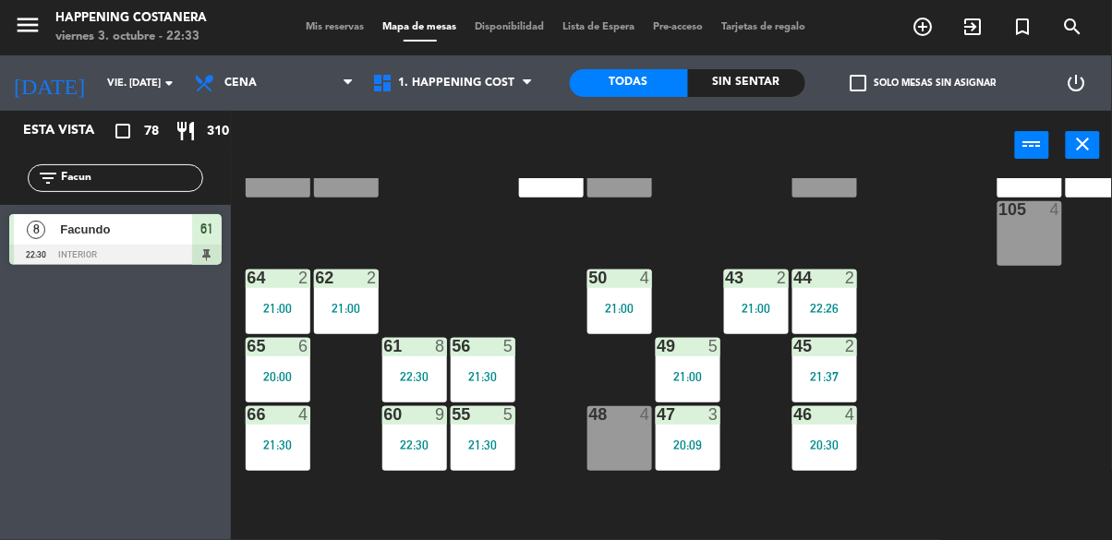
click at [104, 181] on input "Facun" at bounding box center [130, 178] width 143 height 20
type input "F"
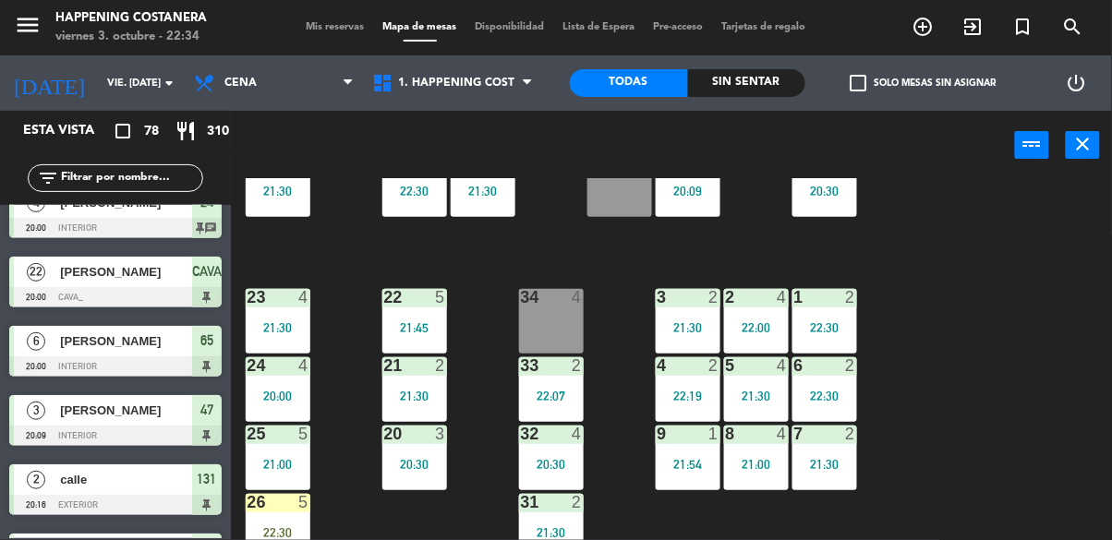
scroll to position [0, 0]
